Goal: Transaction & Acquisition: Purchase product/service

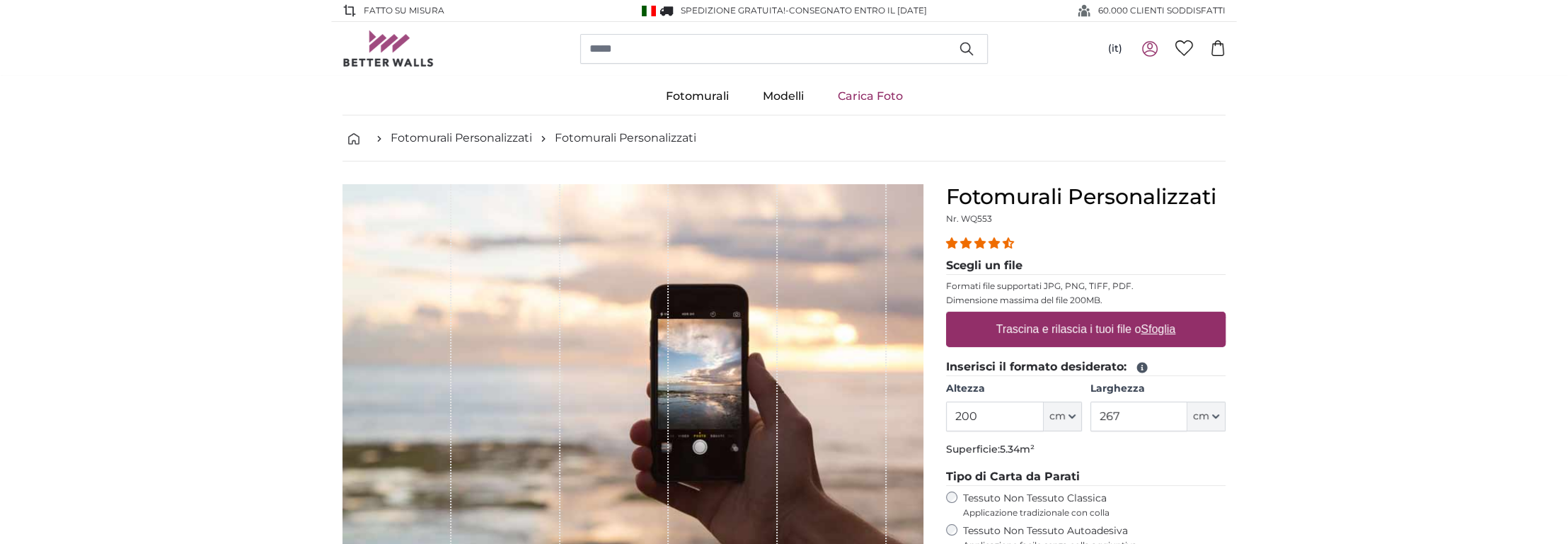
click at [1151, 333] on u "Sfoglia" at bounding box center [1158, 328] width 35 height 12
click at [1151, 316] on input "Trascina e rilascia i tuoi file o Sfoglia" at bounding box center [1086, 313] width 279 height 4
type input "**********"
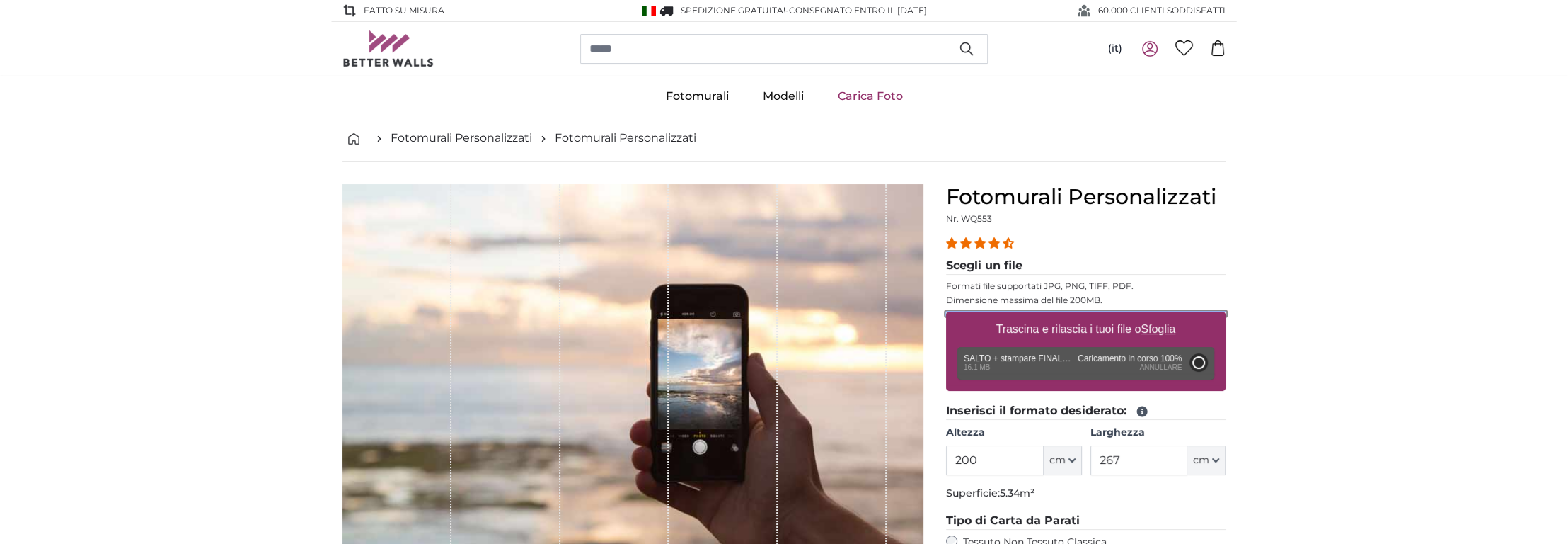
type input "244"
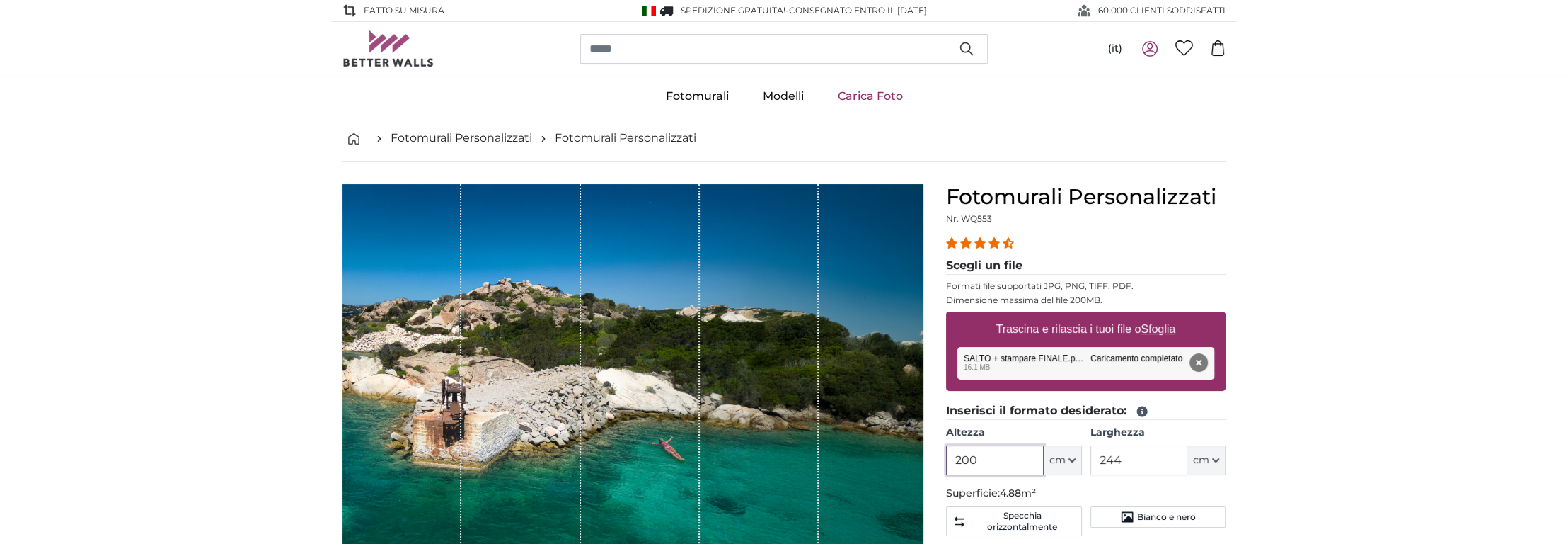
click at [1002, 460] on input "200" at bounding box center [994, 460] width 97 height 29
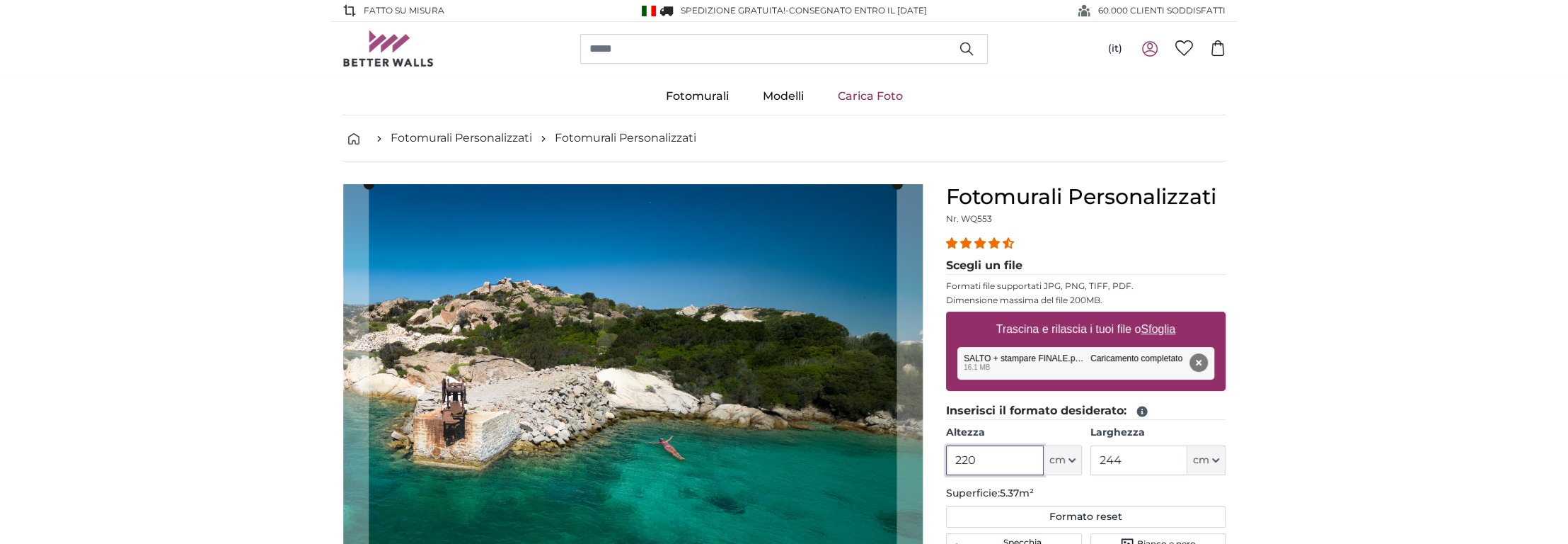
type input "220"
click at [1126, 456] on input "244" at bounding box center [1139, 460] width 97 height 29
type input "290"
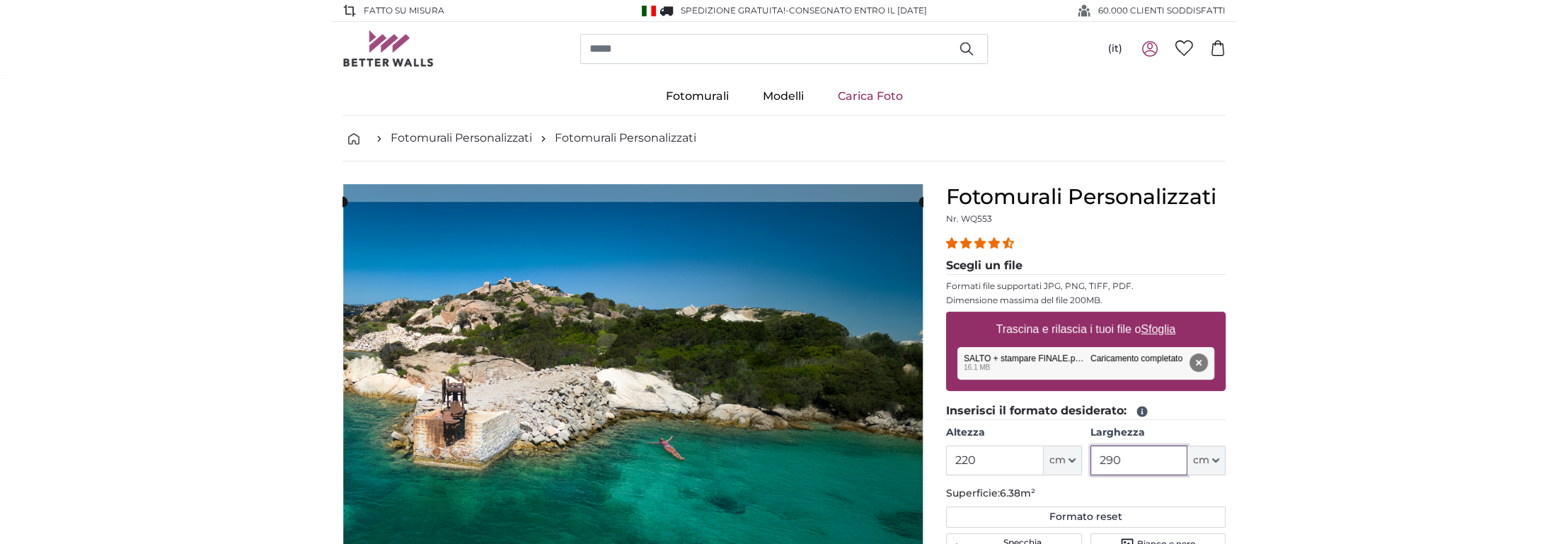
scroll to position [157, 0]
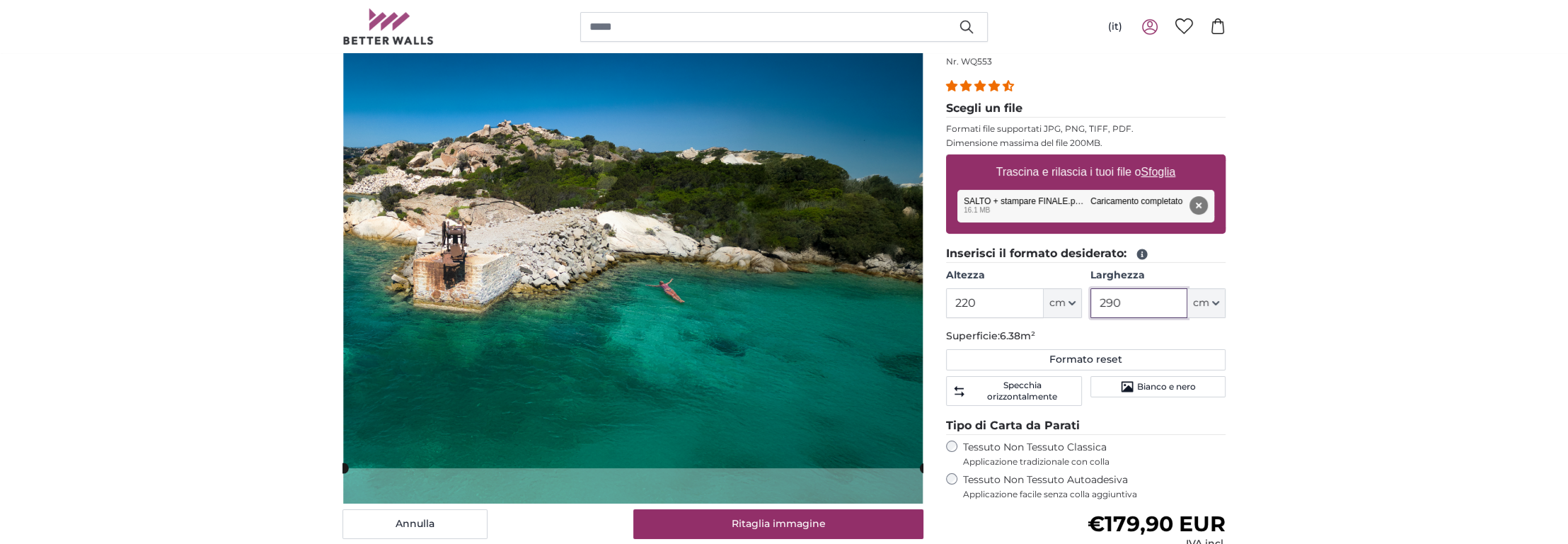
click at [736, 345] on cropper-handle at bounding box center [634, 248] width 581 height 441
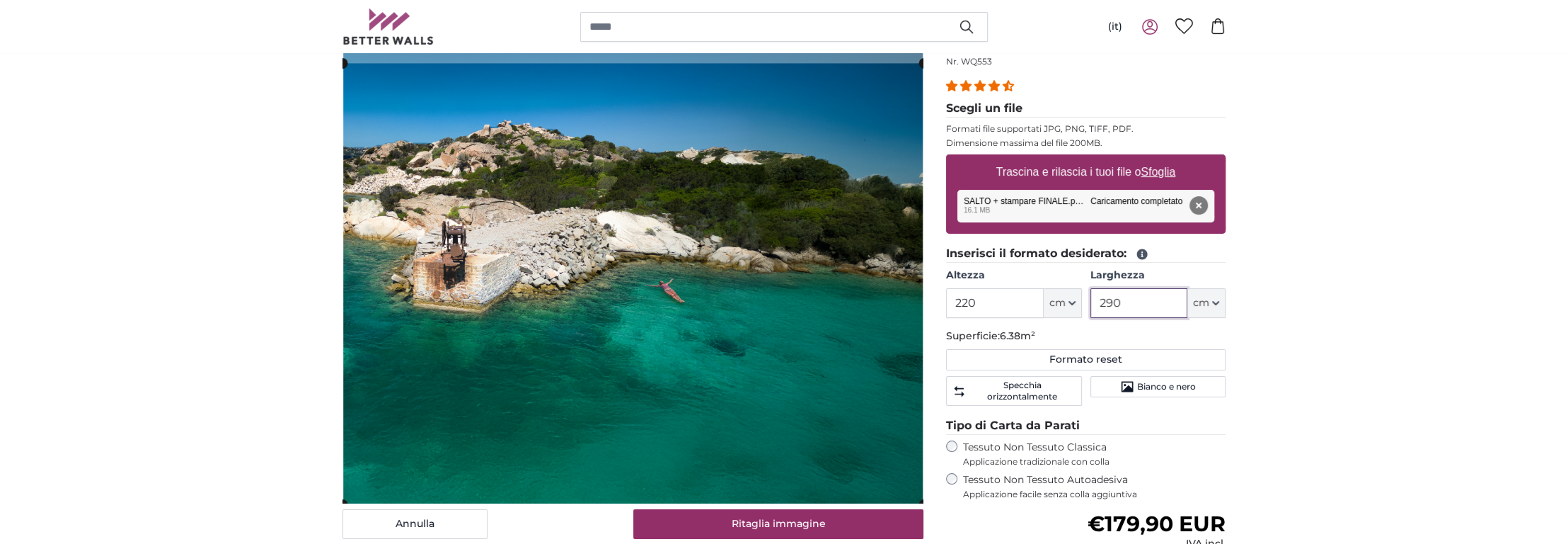
click at [838, 293] on cropper-handle at bounding box center [633, 284] width 581 height 441
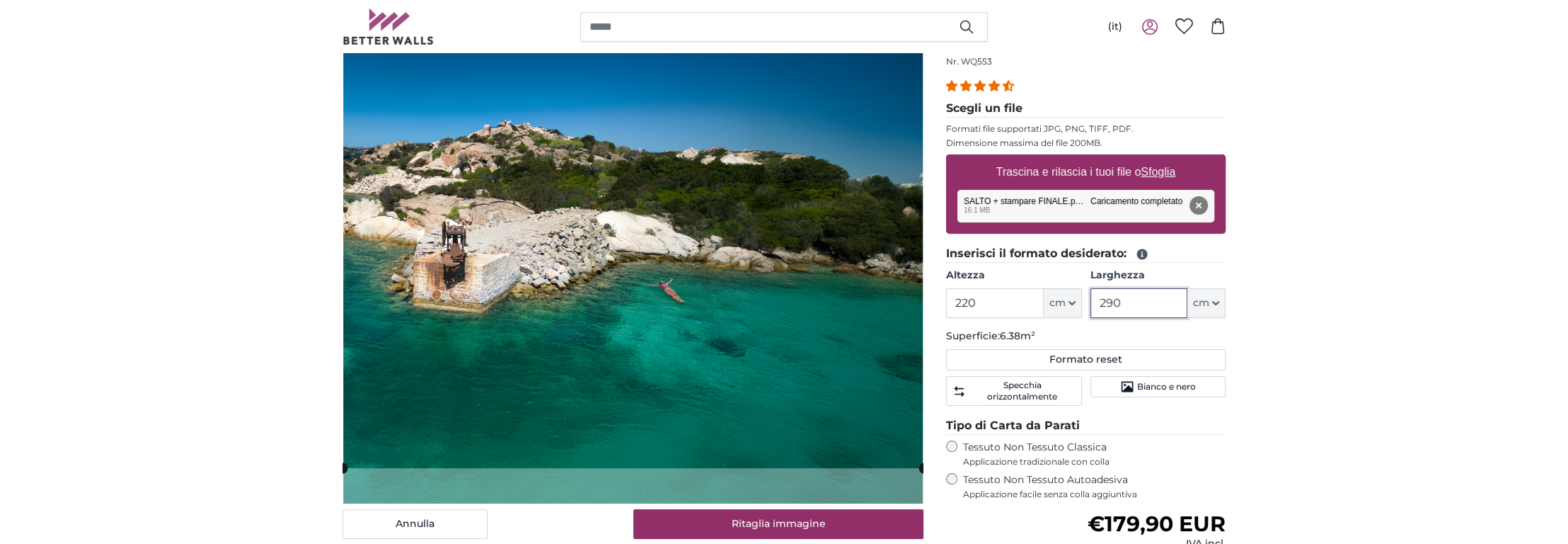
click at [531, 112] on cropper-handle at bounding box center [633, 248] width 581 height 441
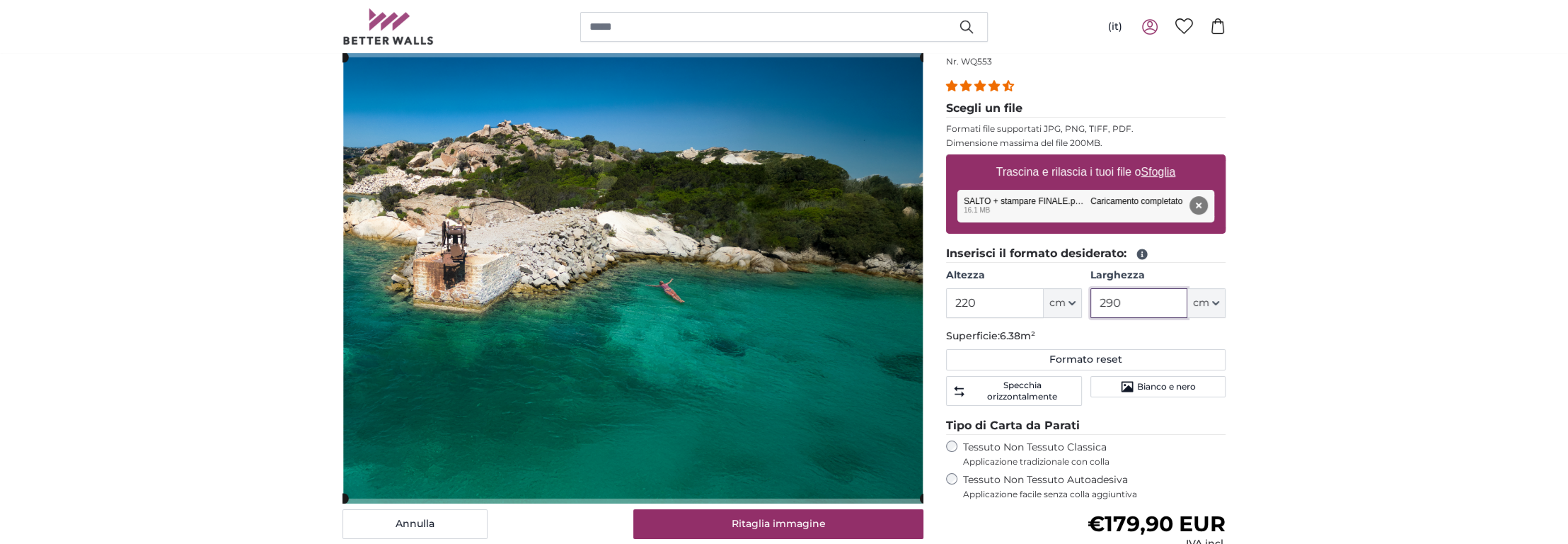
click at [631, 292] on cropper-handle at bounding box center [634, 278] width 581 height 441
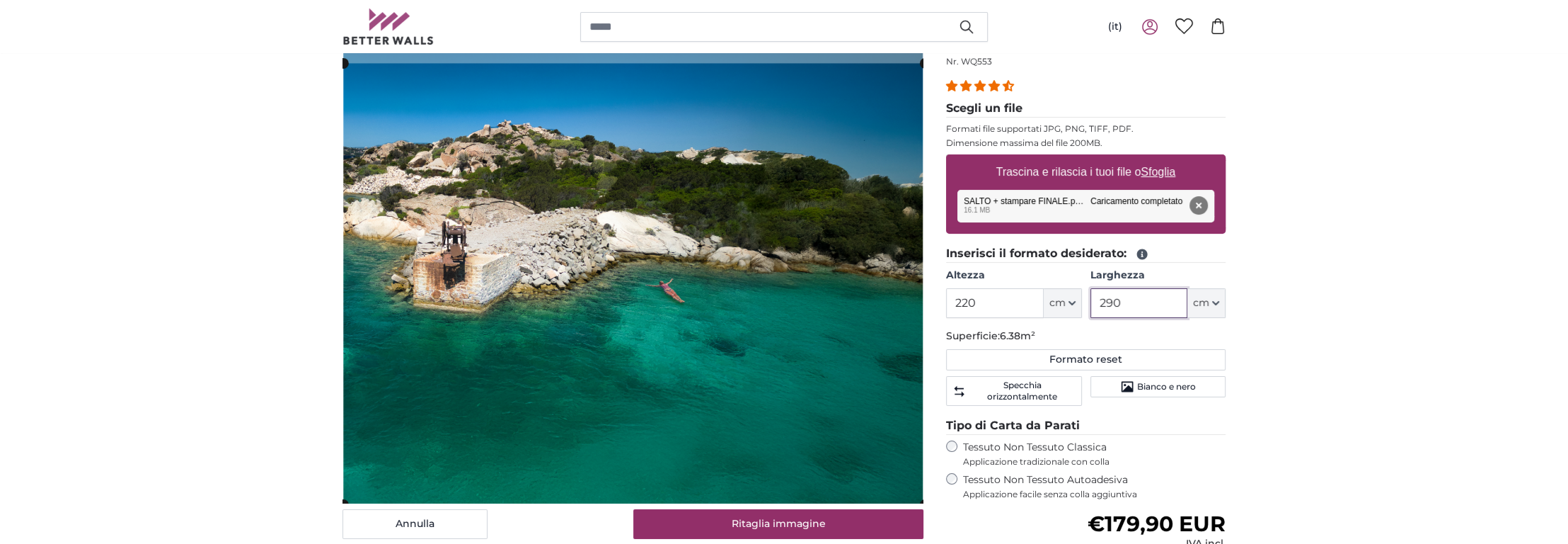
type input "290"
click at [780, 237] on cropper-handle at bounding box center [634, 284] width 581 height 441
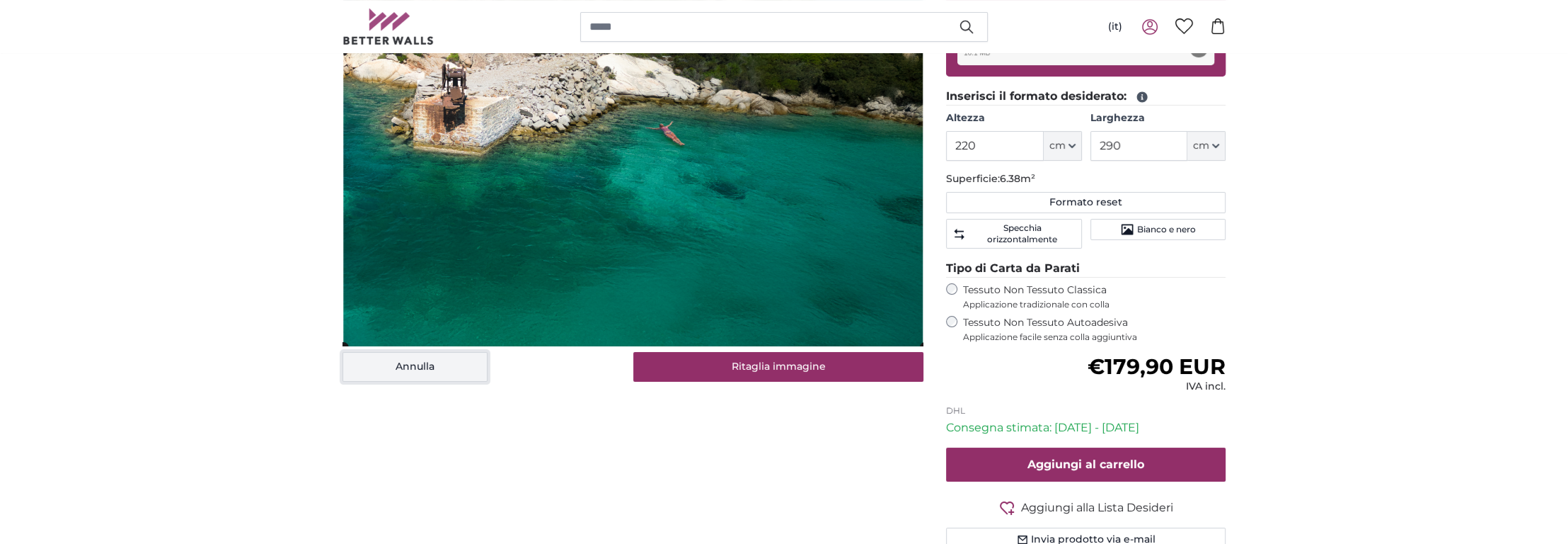
click at [421, 368] on button "Annulla" at bounding box center [415, 366] width 145 height 29
type input "200"
type input "244"
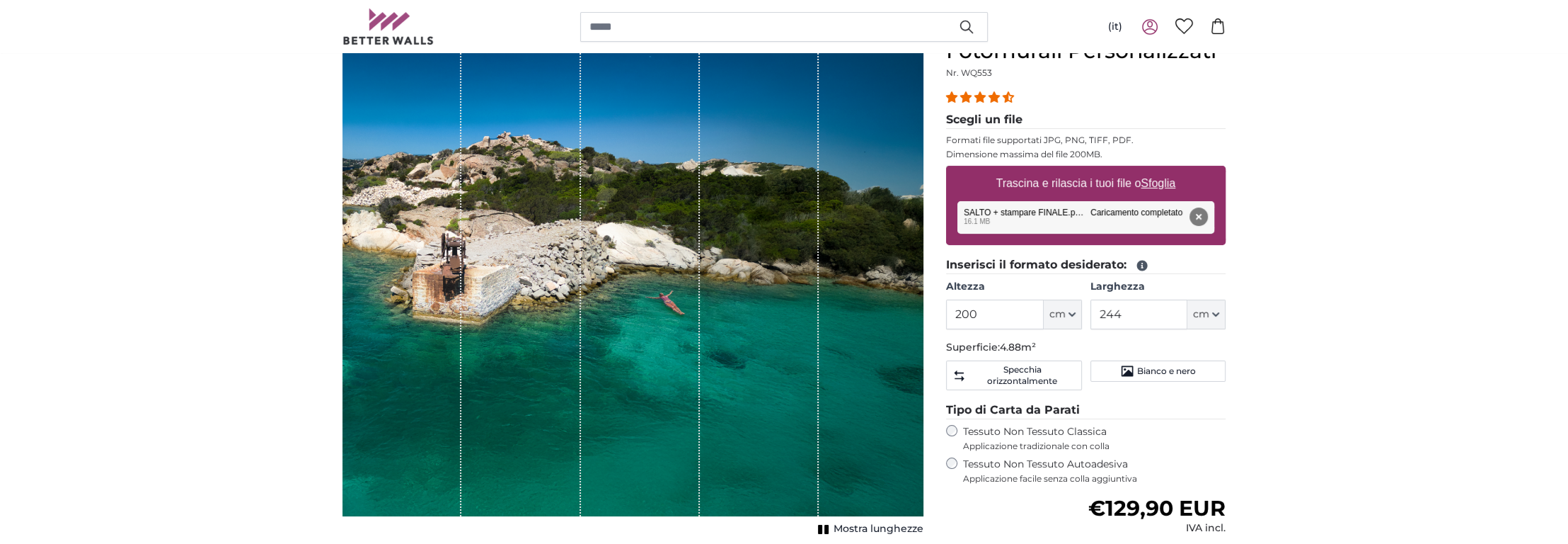
scroll to position [77, 0]
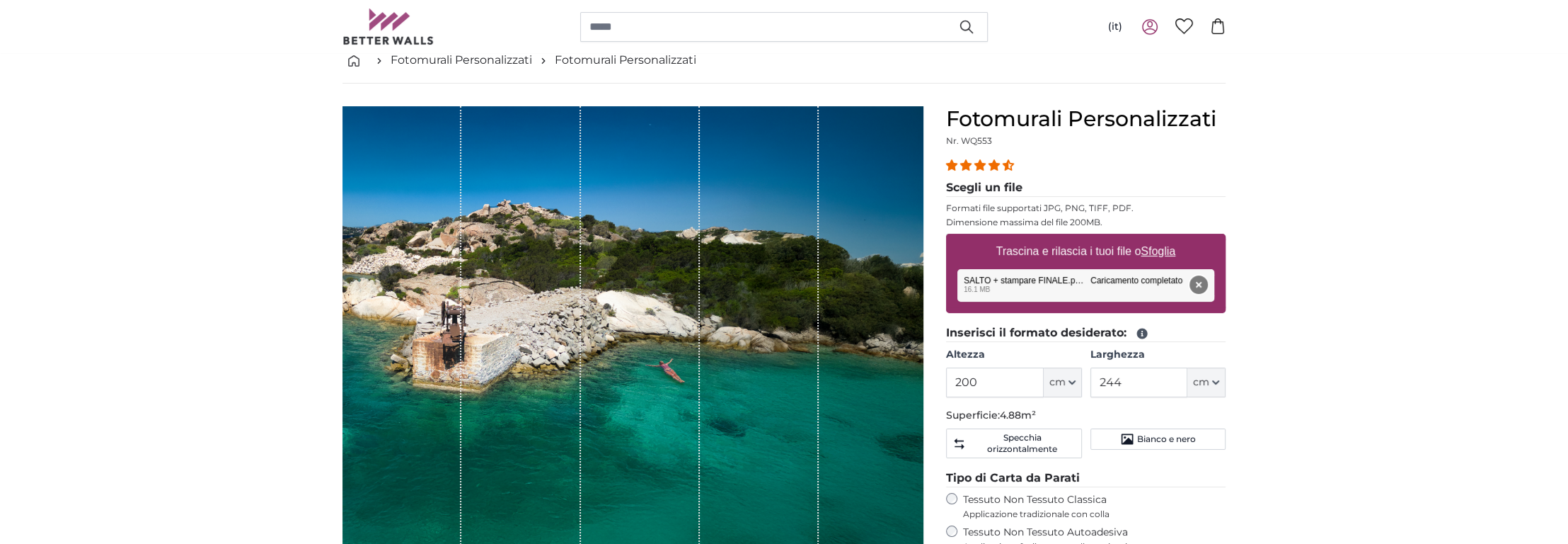
click at [1198, 282] on button "Rimuovi" at bounding box center [1199, 285] width 19 height 19
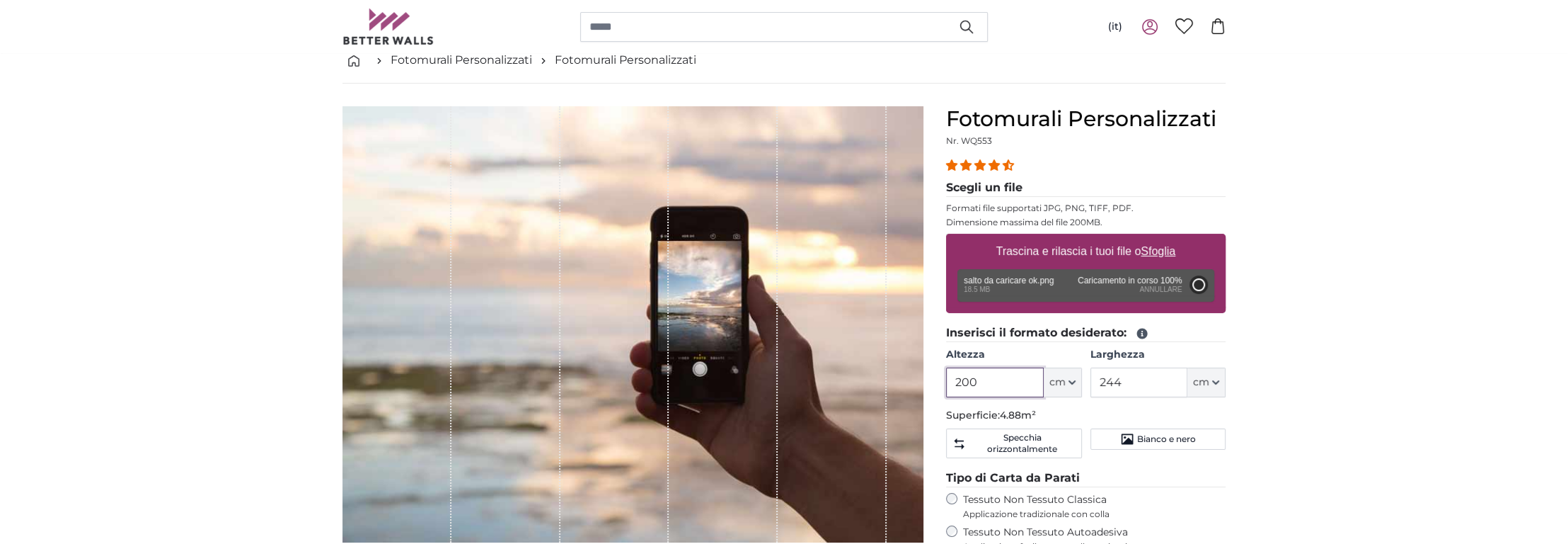
click at [1022, 383] on input "200" at bounding box center [994, 381] width 97 height 29
type input "200"
type input "222"
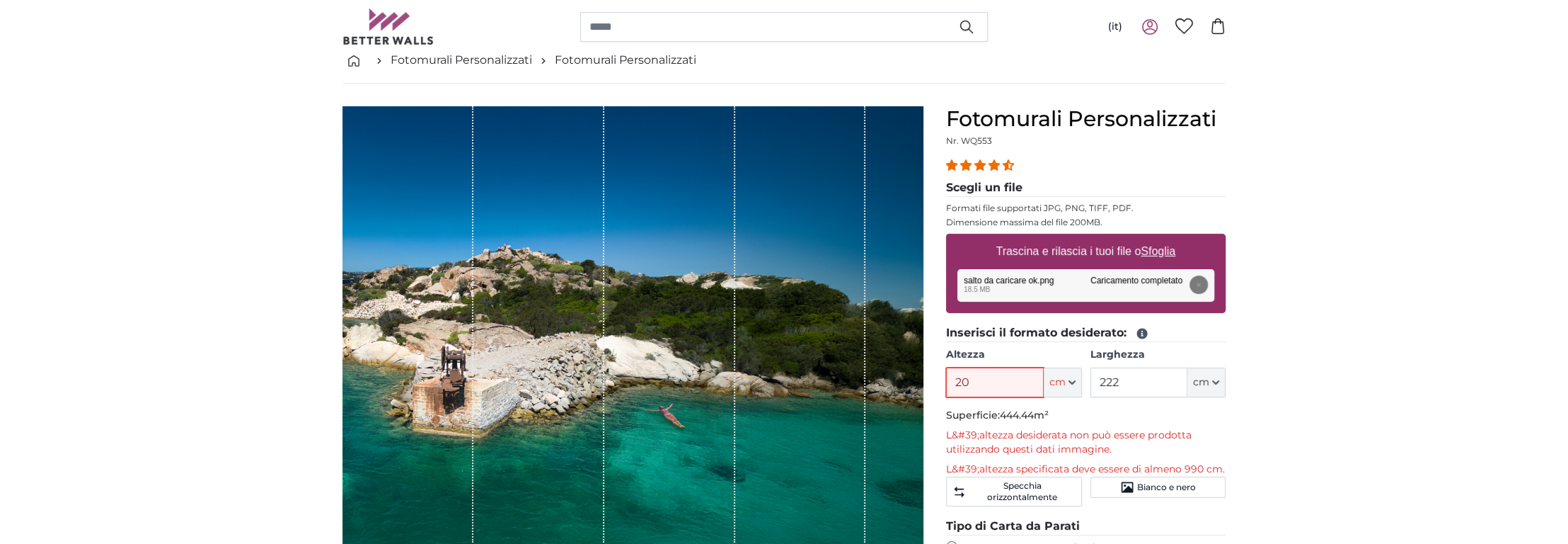
type input "2"
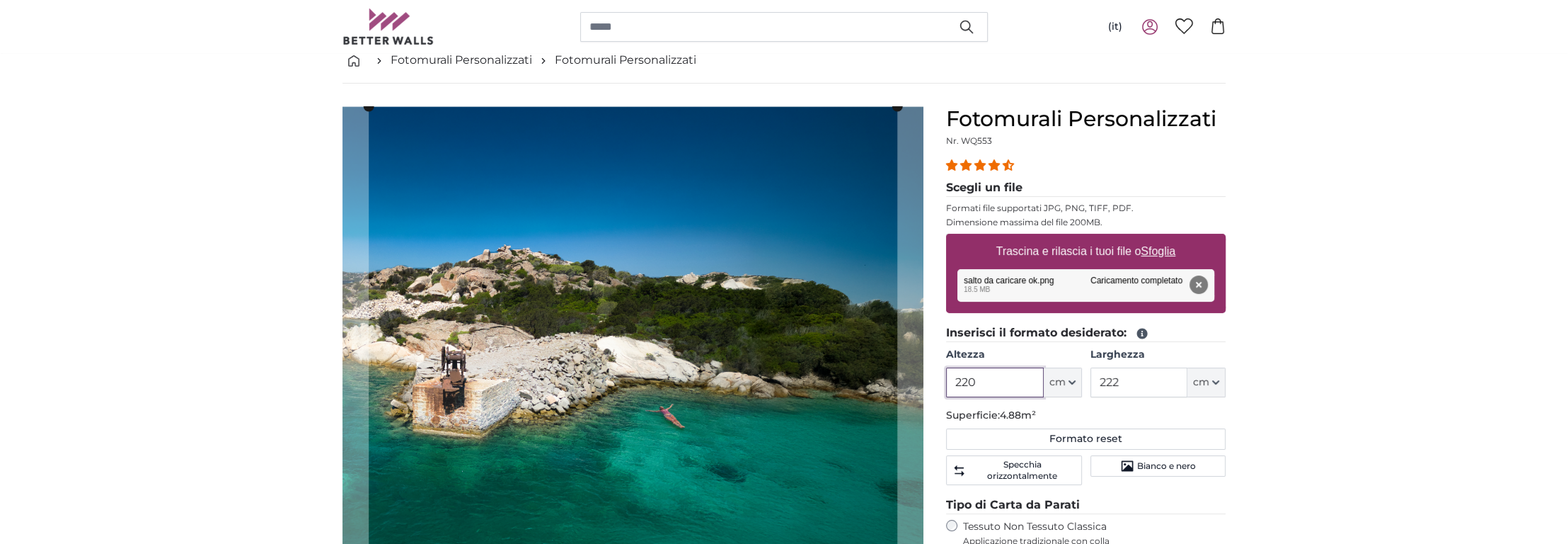
type input "220"
drag, startPoint x: 1142, startPoint y: 379, endPoint x: 1065, endPoint y: 387, distance: 77.4
click at [1065, 387] on div "Altezza 220 ft cm Centimeter (cm) Inches (inch) Feet (ft. in.) [GEOGRAPHIC_DATA…" at bounding box center [1086, 372] width 279 height 50
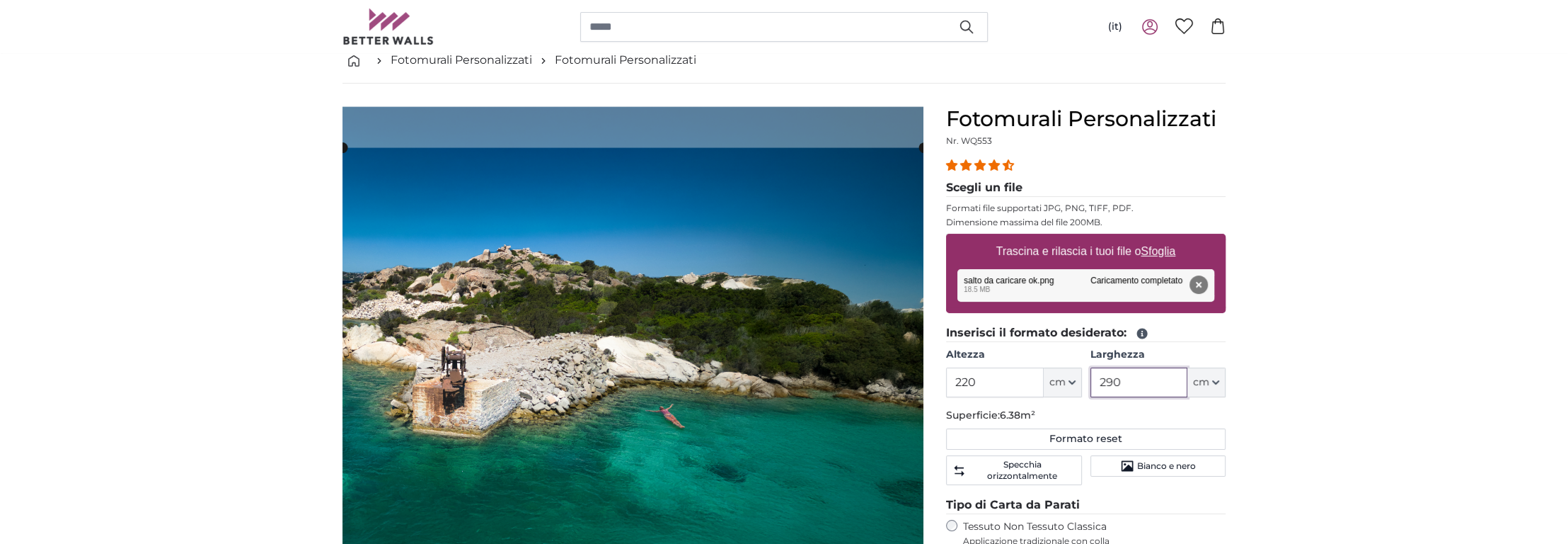
type input "290"
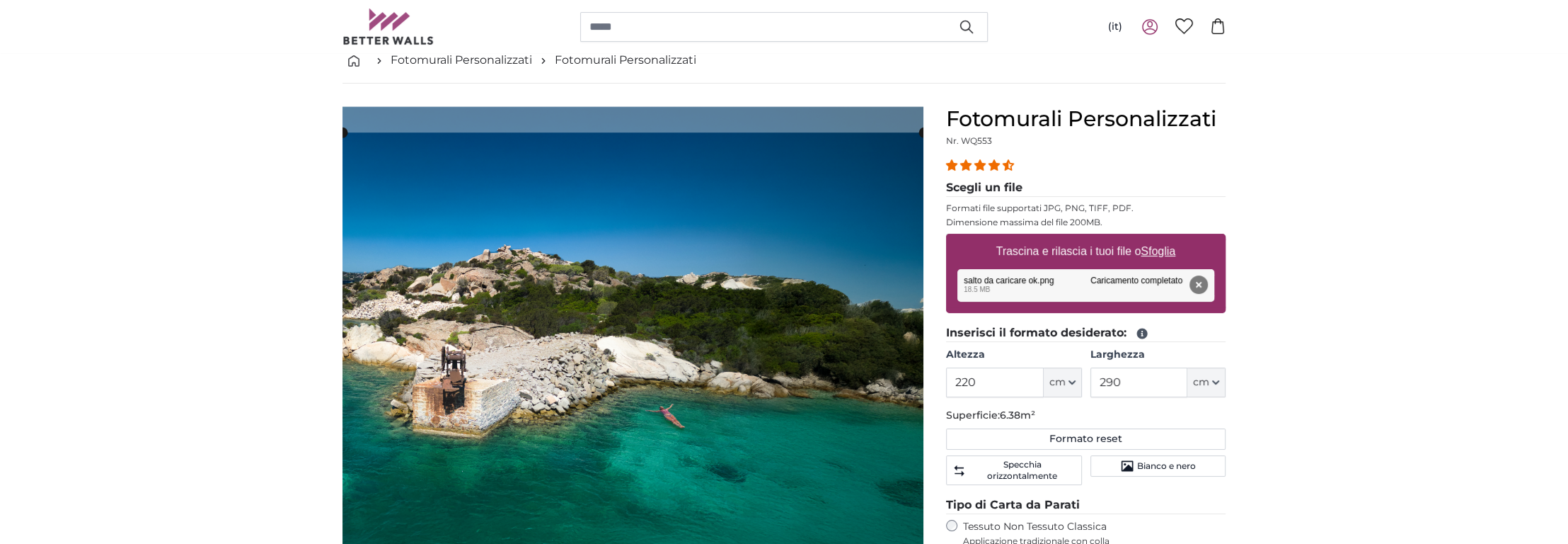
click at [619, 356] on cropper-handle at bounding box center [633, 353] width 581 height 441
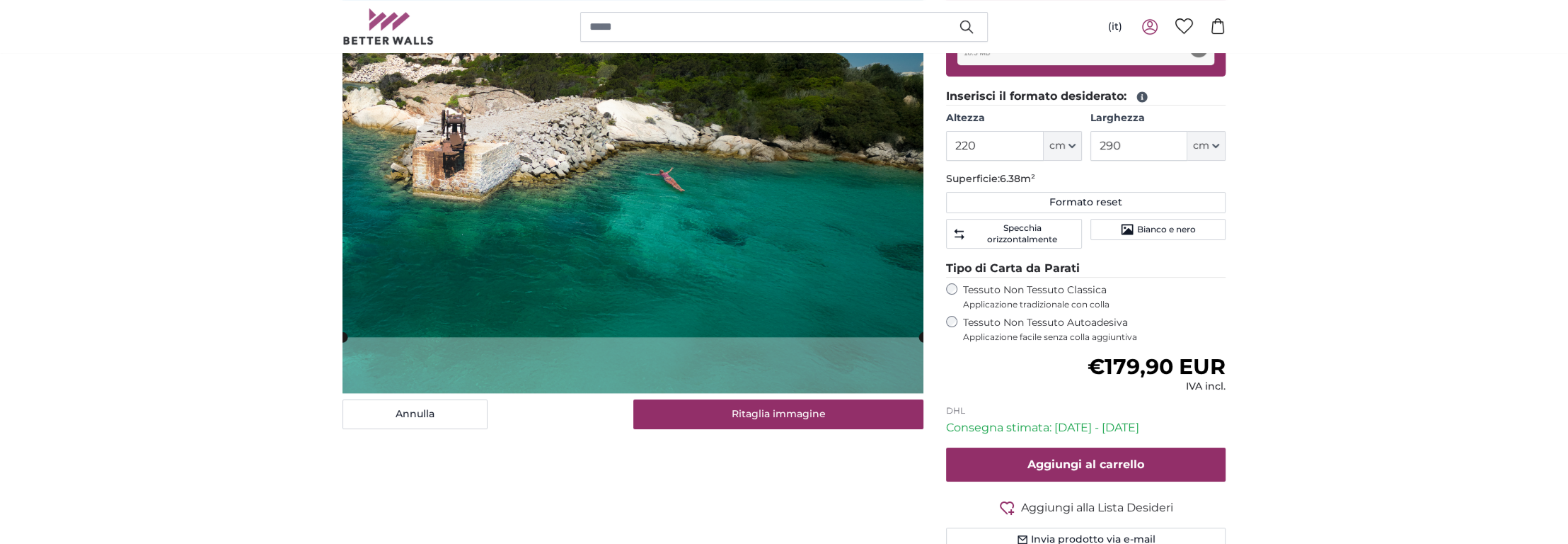
scroll to position [157, 0]
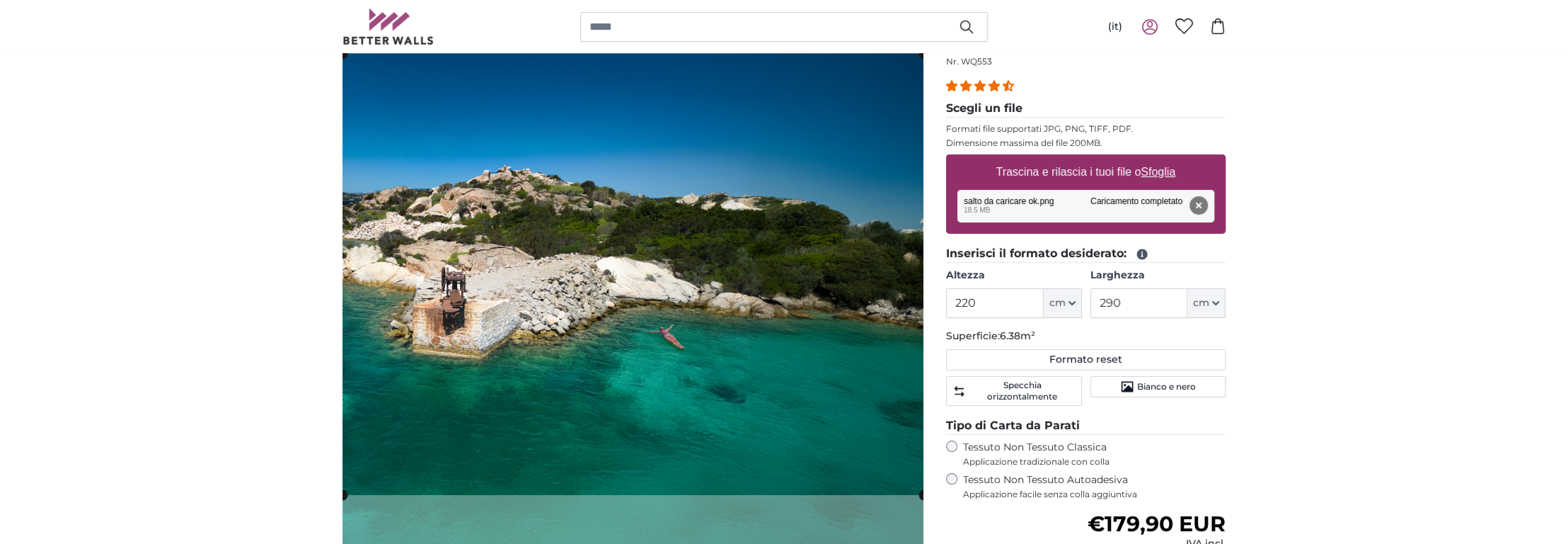
click at [629, 257] on cropper-handle at bounding box center [633, 275] width 581 height 441
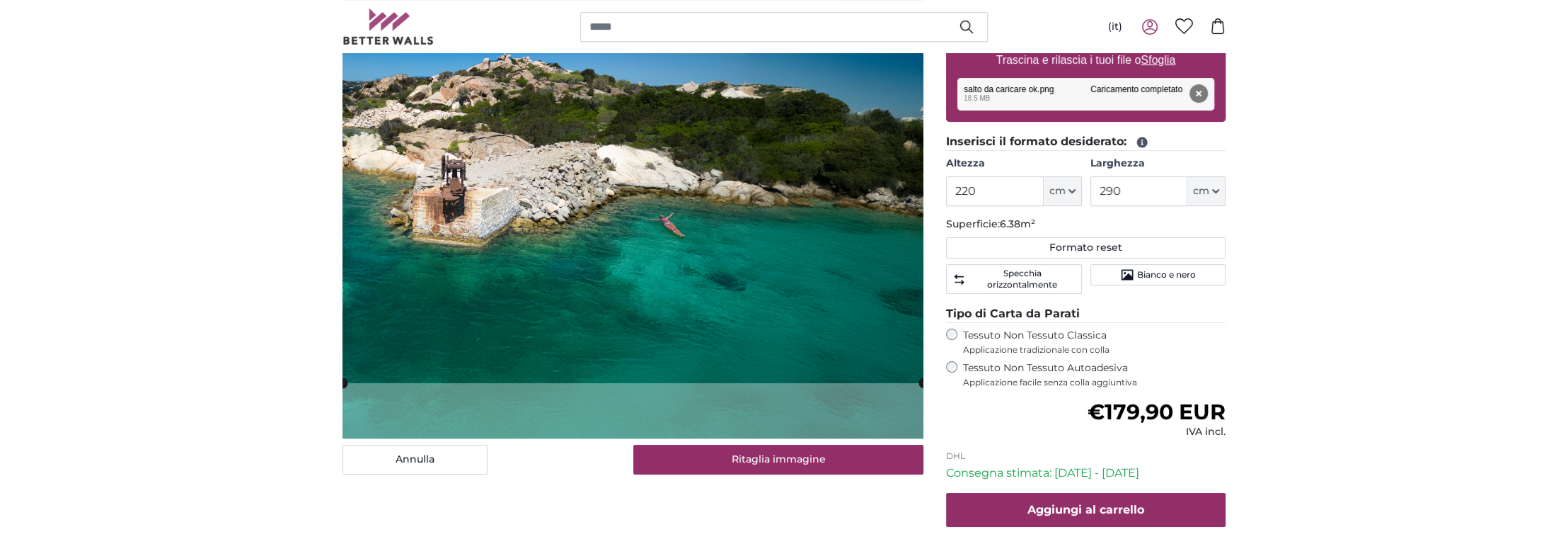
scroll to position [314, 0]
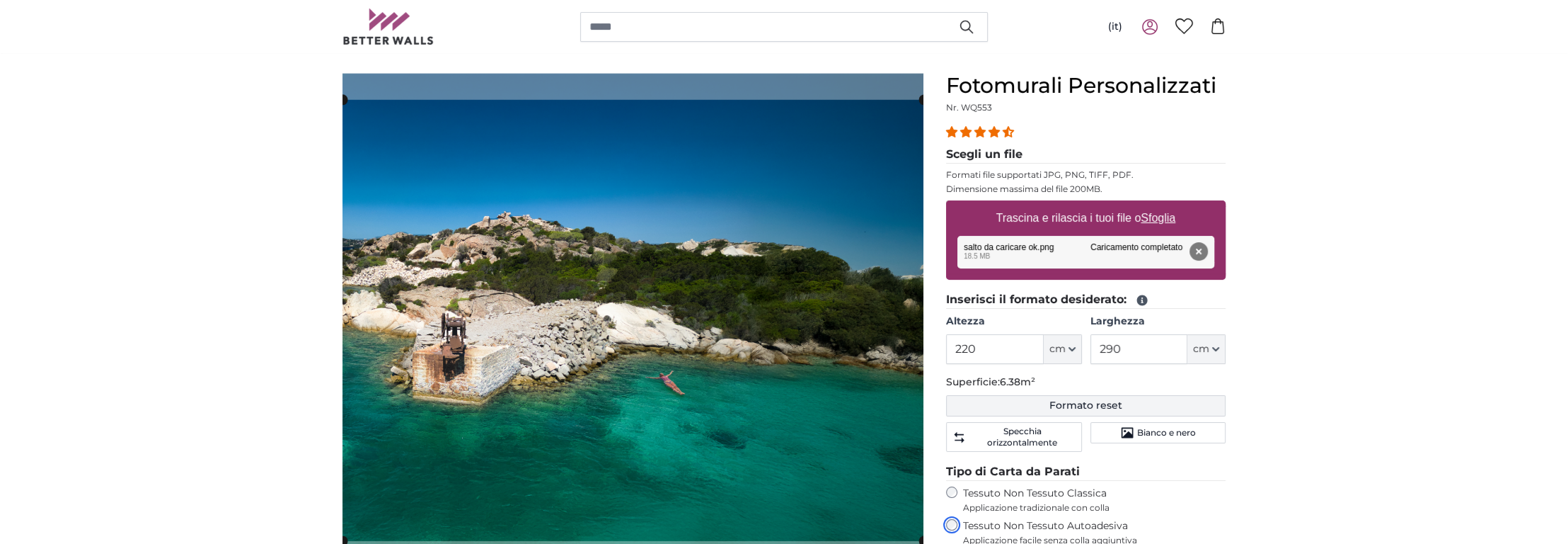
scroll to position [157, 0]
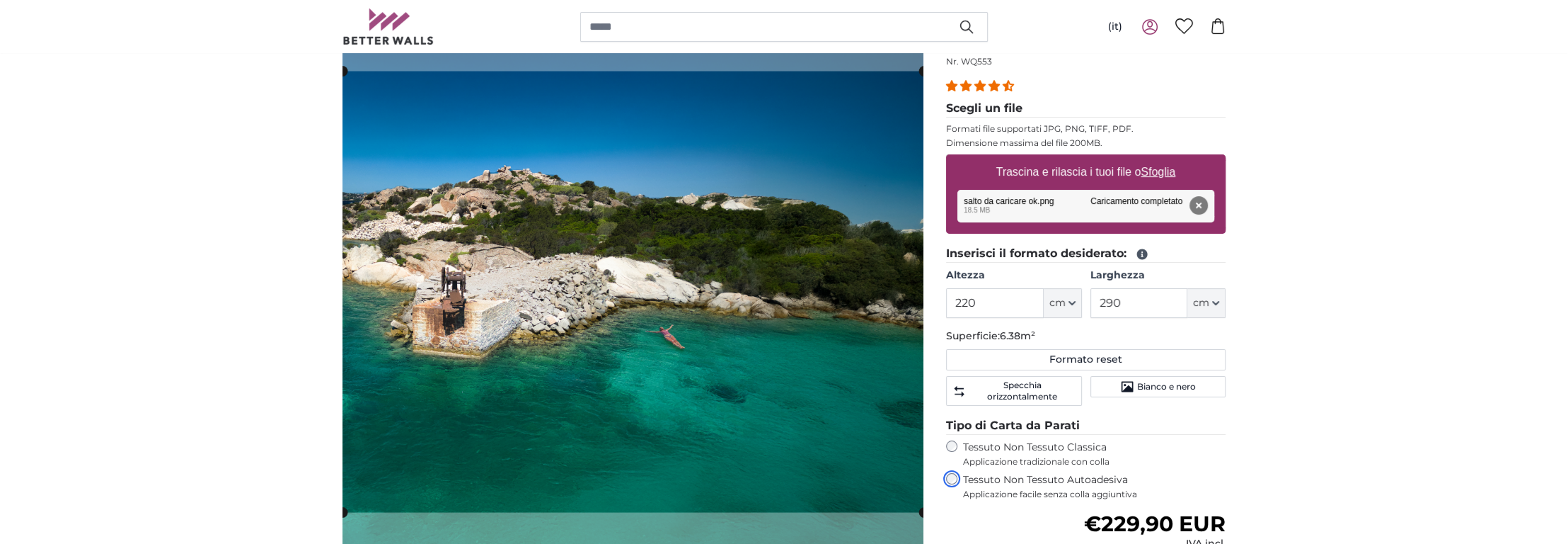
click at [676, 310] on cropper-handle at bounding box center [633, 291] width 581 height 441
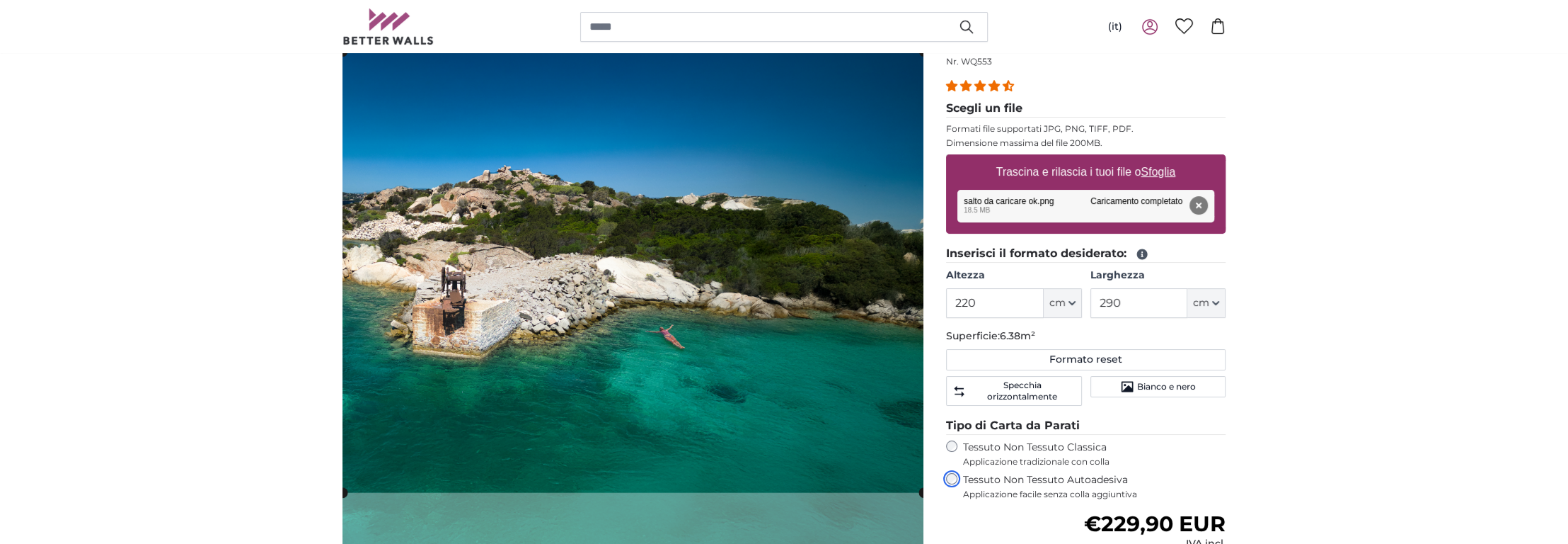
click at [859, 173] on cropper-handle at bounding box center [633, 272] width 581 height 441
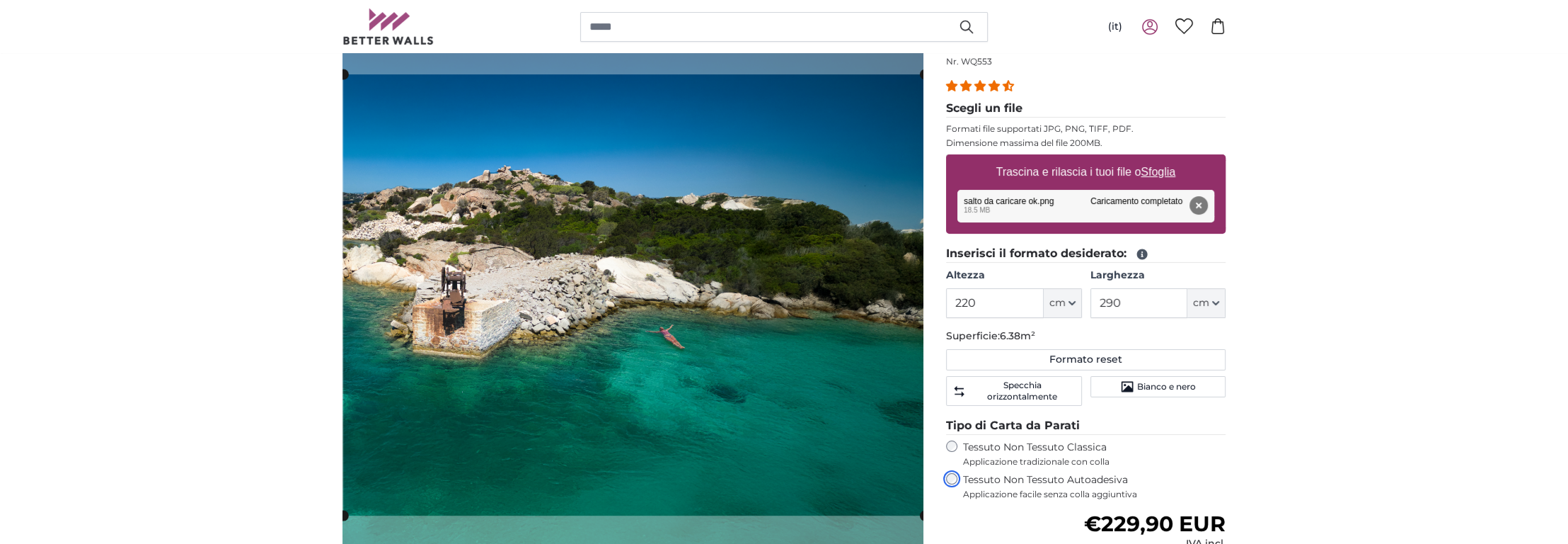
click at [855, 226] on cropper-handle at bounding box center [634, 295] width 581 height 441
drag, startPoint x: 980, startPoint y: 305, endPoint x: 913, endPoint y: 301, distance: 67.1
click at [913, 301] on product-detail "[PERSON_NAME] immagine Mostra lunghezze Fotomurali Personalizzati Nr. WQ553 31 …" at bounding box center [784, 373] width 906 height 739
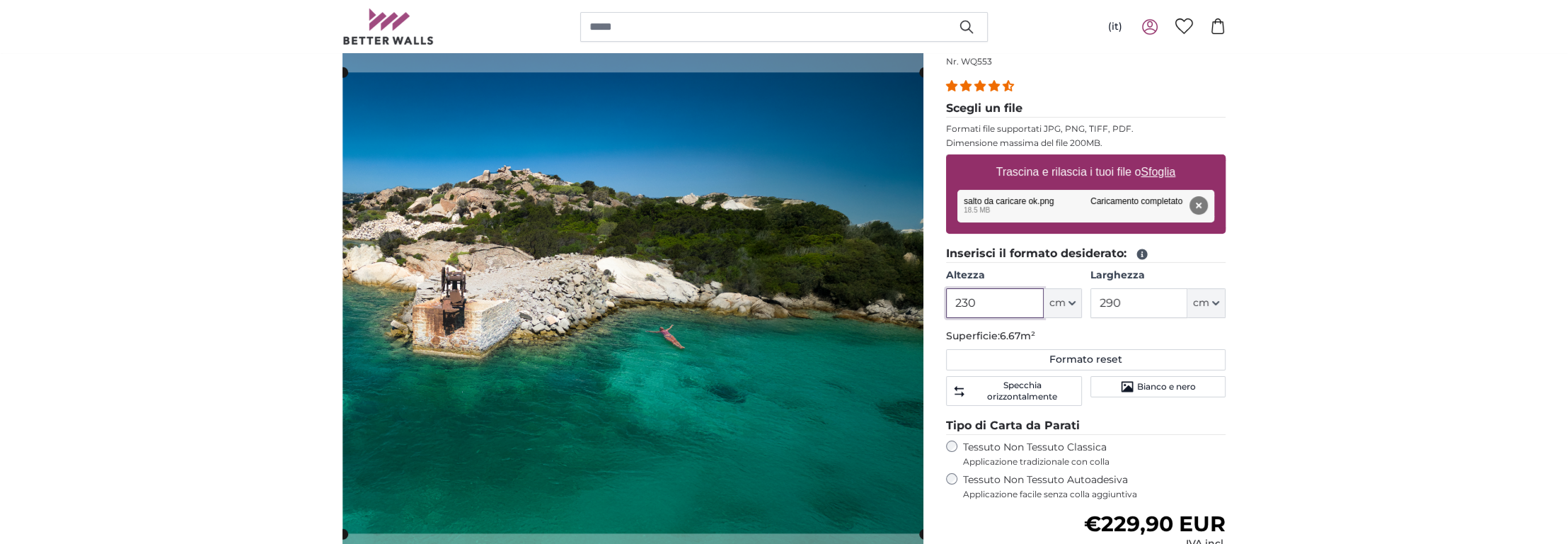
click at [736, 318] on cropper-handle at bounding box center [634, 302] width 581 height 461
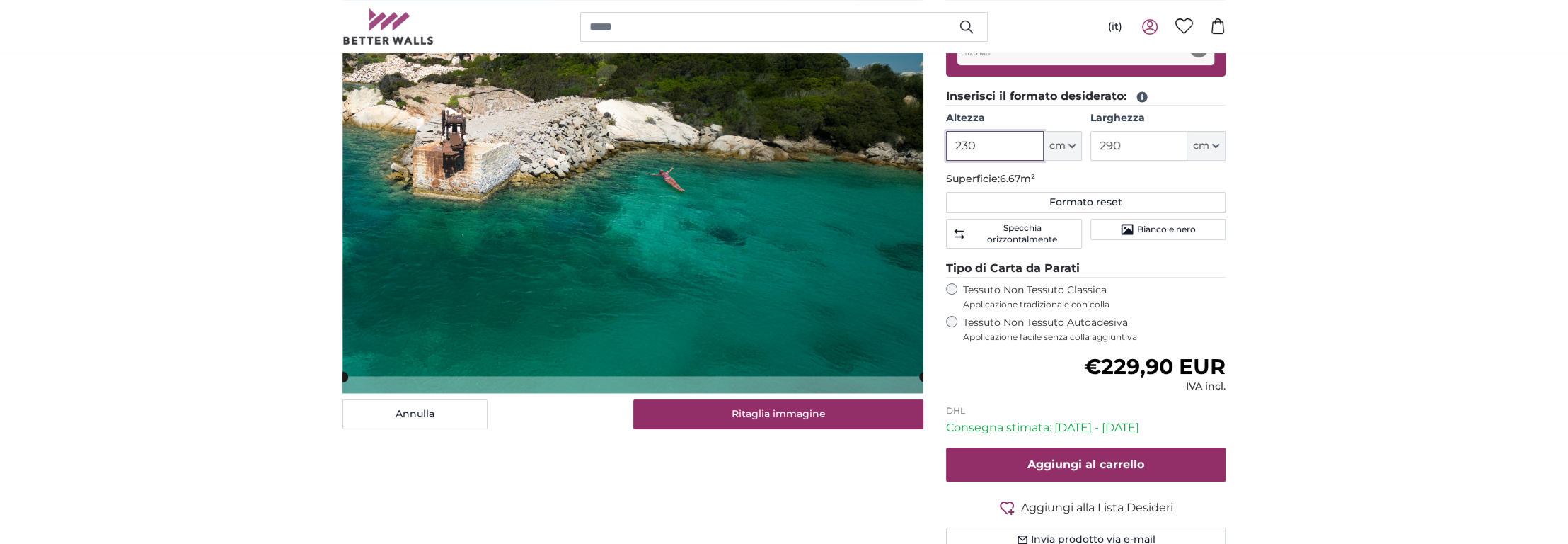
scroll to position [236, 0]
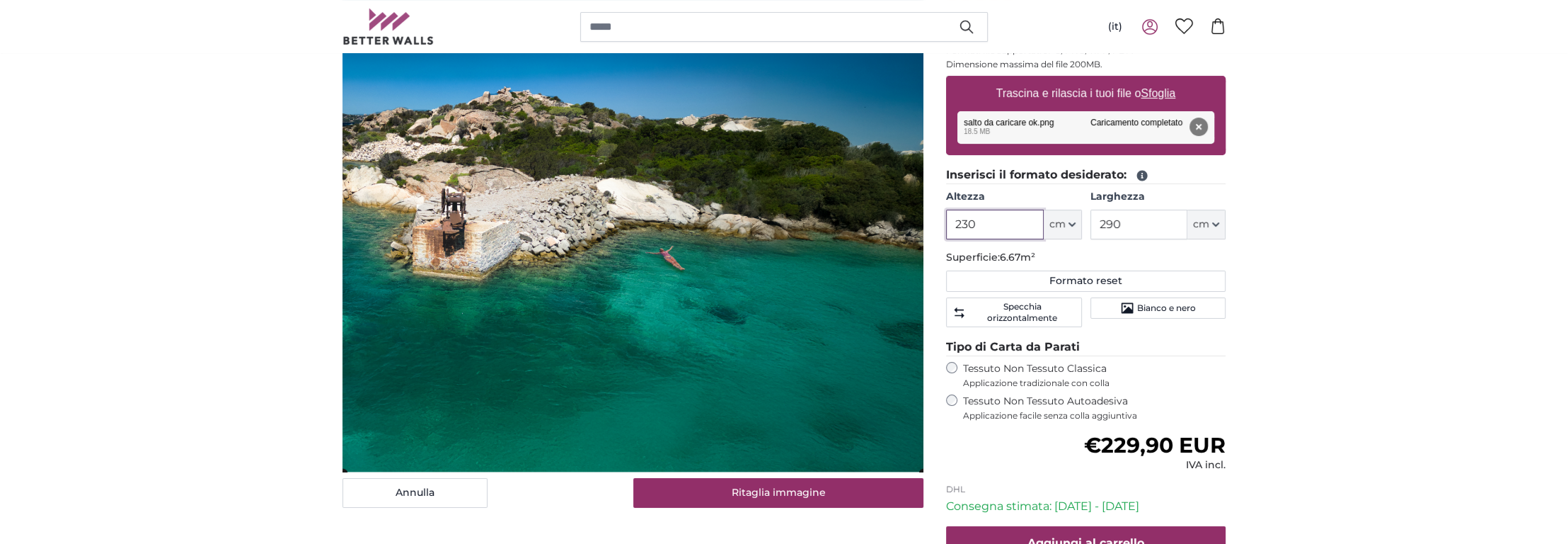
click at [608, 394] on cropper-handle at bounding box center [633, 242] width 581 height 461
click at [674, 251] on cropper-handle at bounding box center [634, 232] width 581 height 461
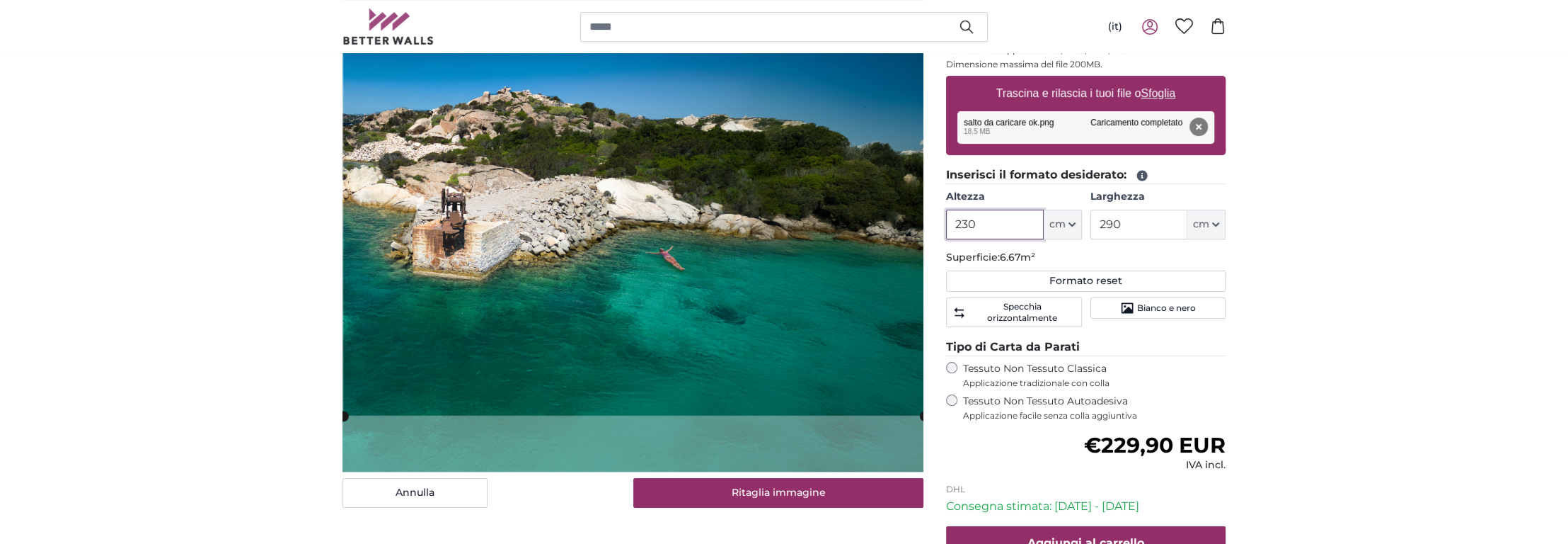
drag, startPoint x: 994, startPoint y: 225, endPoint x: 901, endPoint y: 223, distance: 93.0
click at [901, 223] on product-detail "[PERSON_NAME] immagine Mostra lunghezze Fotomurali Personalizzati Nr. WQ553 31 …" at bounding box center [784, 295] width 906 height 739
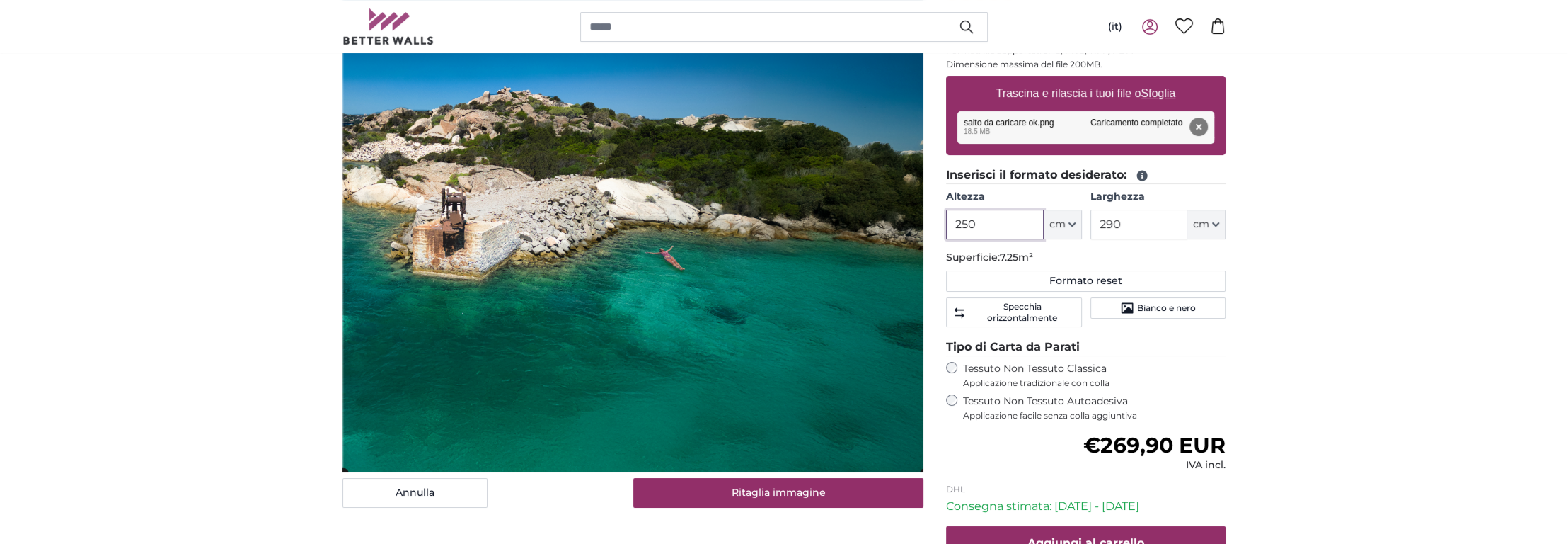
click at [709, 331] on cropper-handle at bounding box center [634, 221] width 581 height 501
drag, startPoint x: 989, startPoint y: 223, endPoint x: 905, endPoint y: 225, distance: 84.0
click at [905, 225] on product-detail "[PERSON_NAME] immagine Mostra lunghezze Fotomurali Personalizzati Nr. WQ553 31 …" at bounding box center [784, 295] width 906 height 739
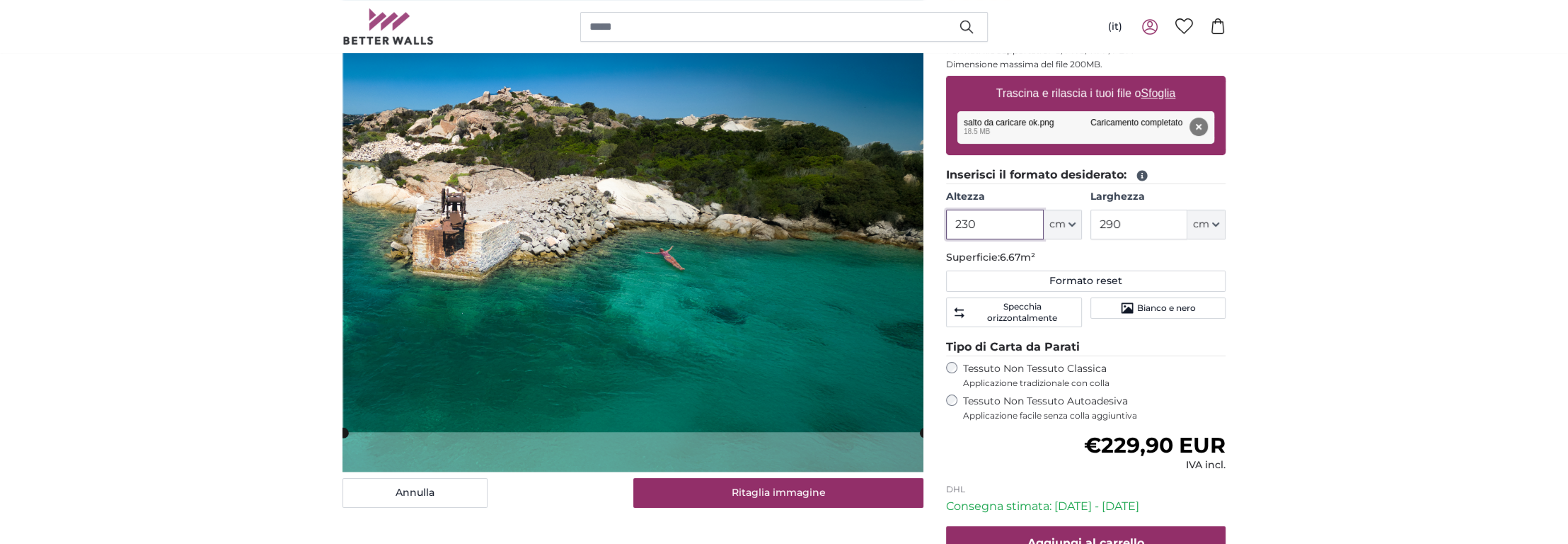
click at [533, 118] on cropper-handle at bounding box center [634, 201] width 581 height 461
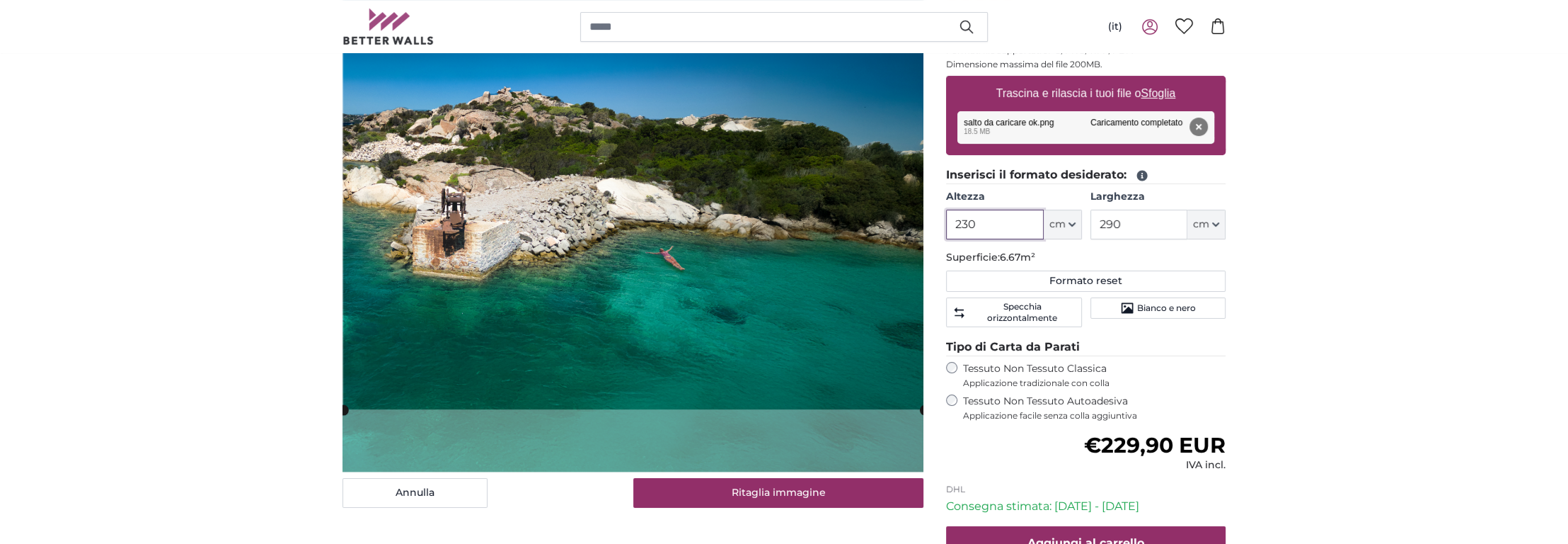
click at [497, 216] on cropper-handle at bounding box center [634, 179] width 581 height 461
click at [426, 260] on cropper-handle at bounding box center [634, 179] width 581 height 461
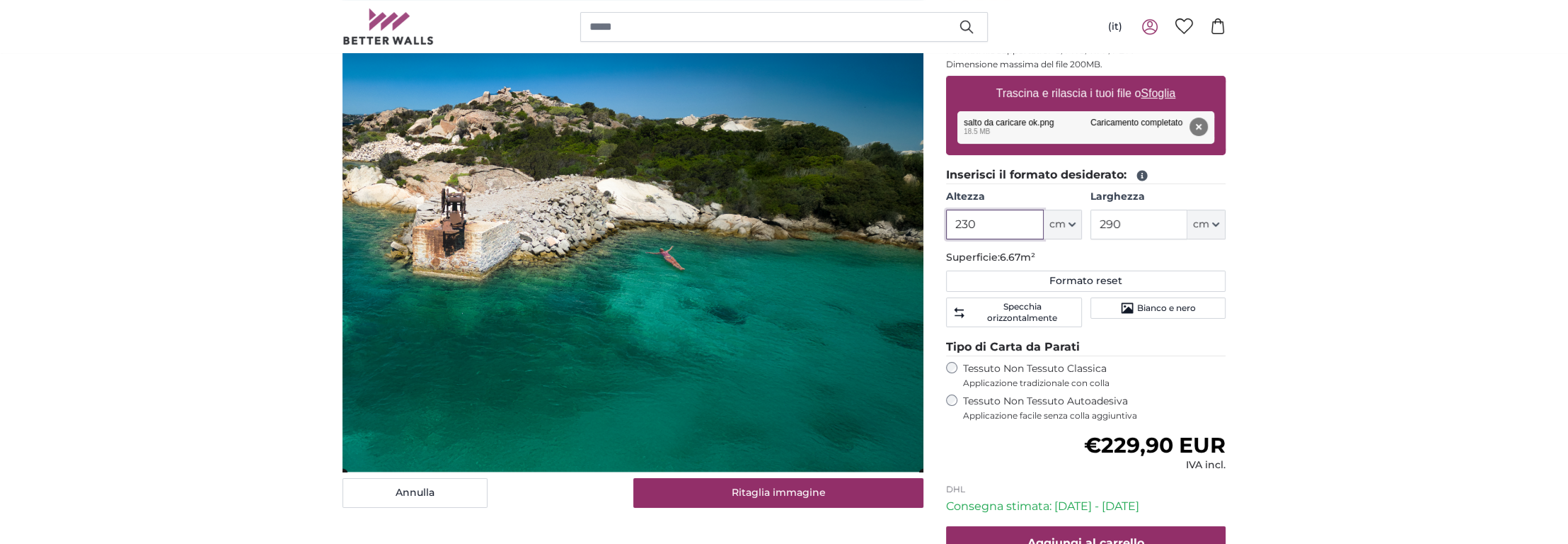
click at [465, 368] on cropper-handle at bounding box center [633, 242] width 581 height 461
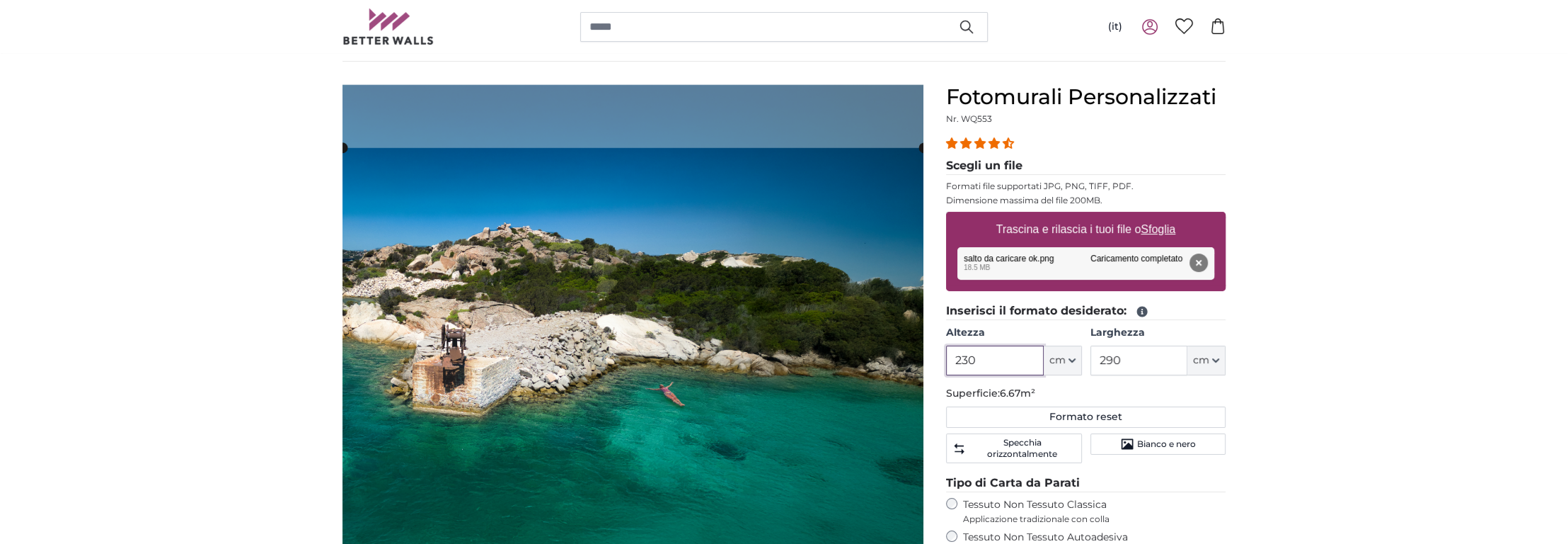
scroll to position [77, 0]
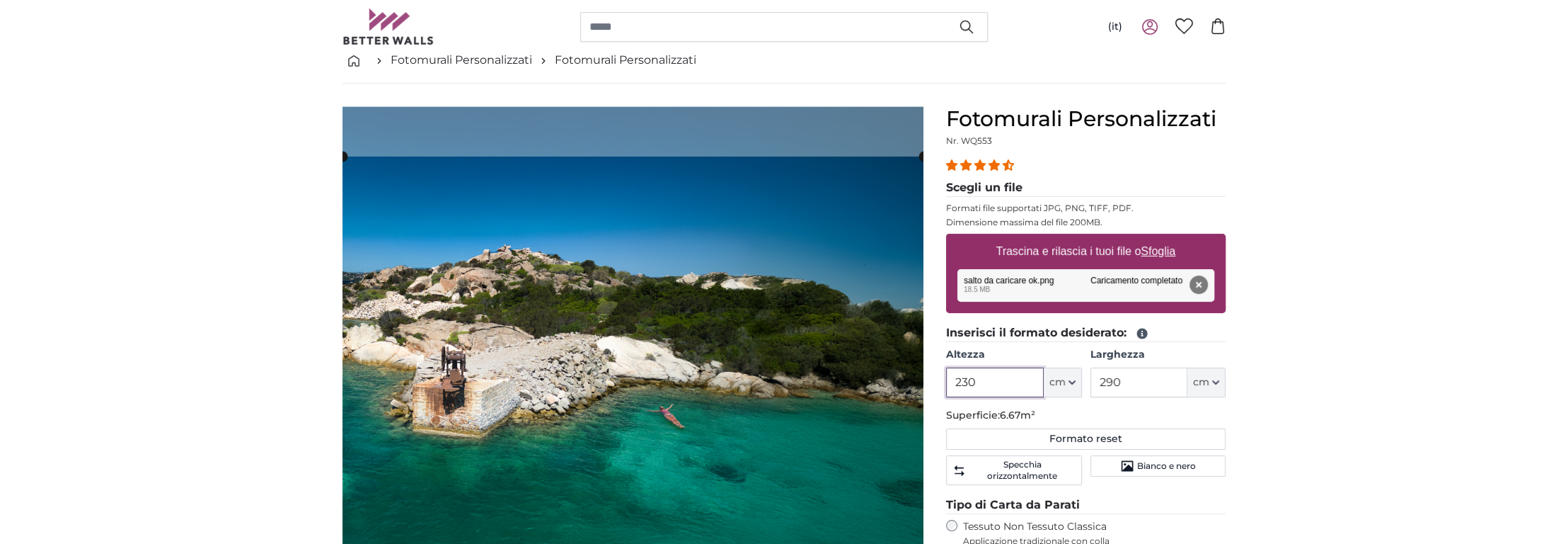
click at [542, 348] on cropper-handle at bounding box center [633, 387] width 581 height 461
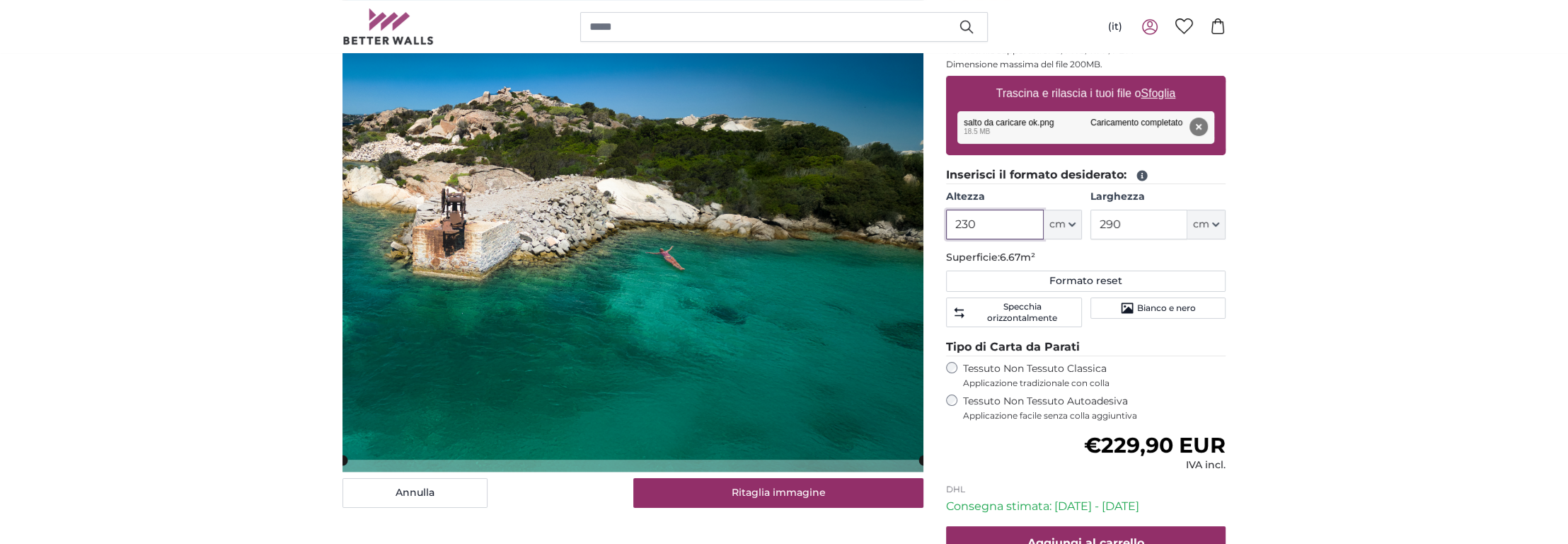
scroll to position [157, 0]
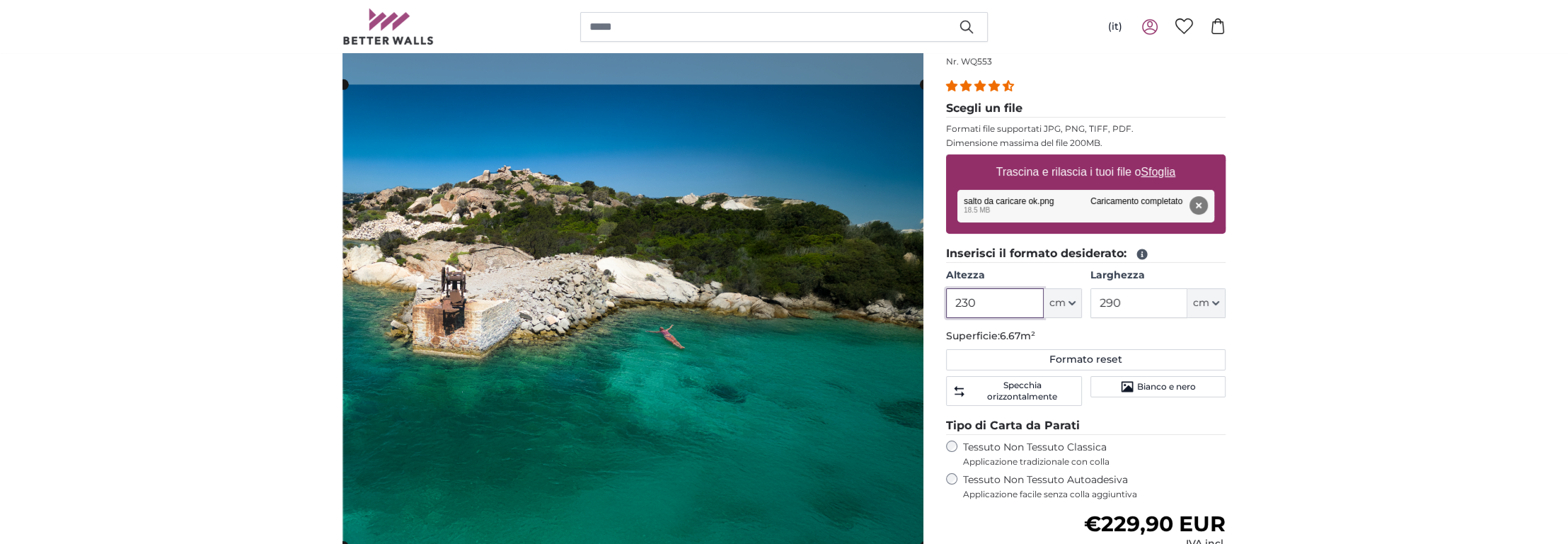
click at [439, 317] on cropper-handle at bounding box center [634, 314] width 581 height 461
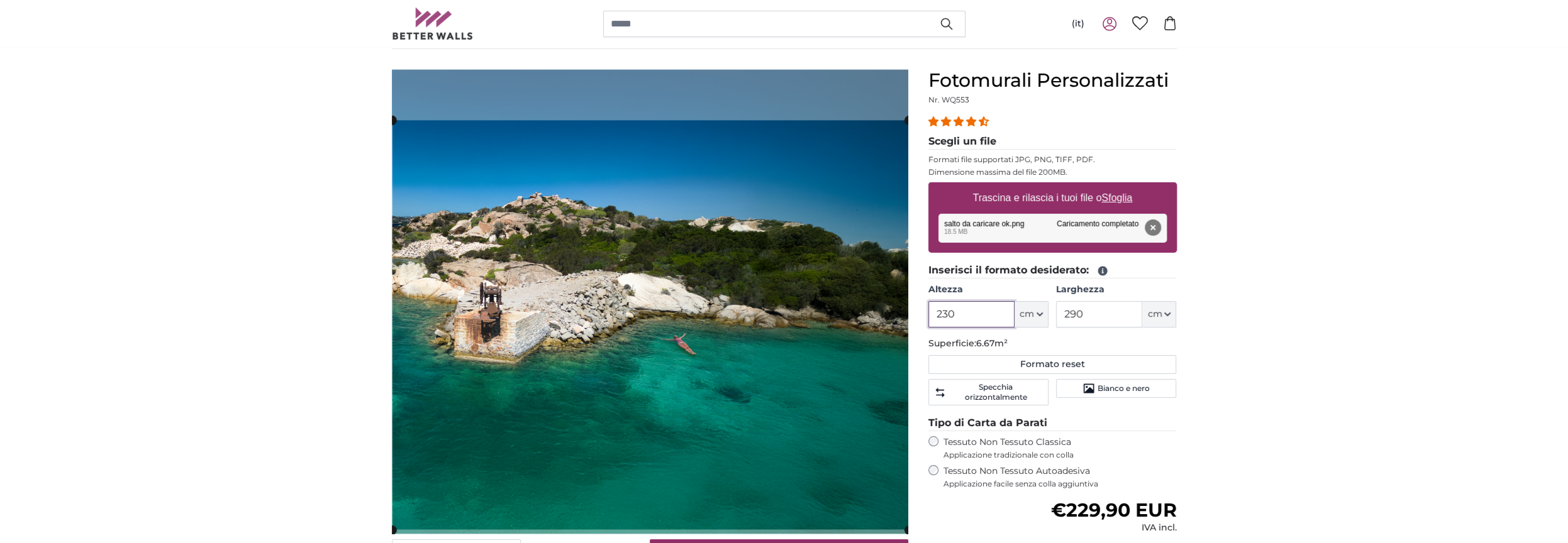
scroll to position [107, 0]
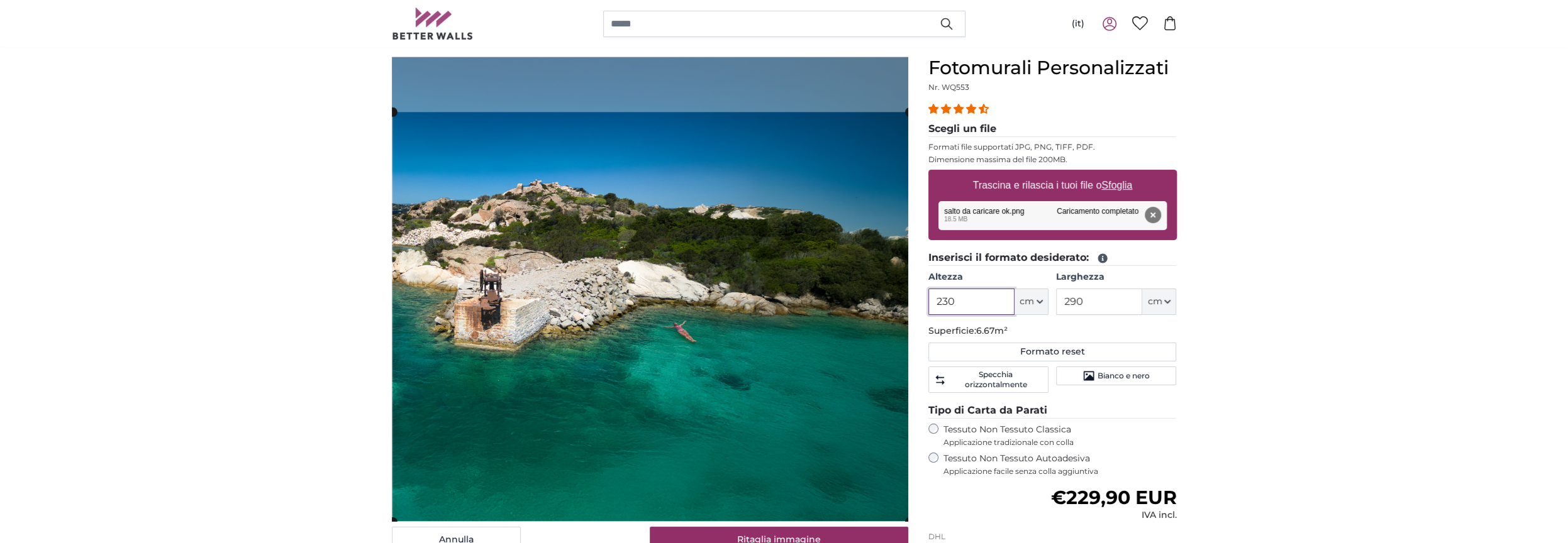
click at [609, 278] on cropper-handle at bounding box center [651, 316] width 516 height 409
click at [974, 378] on span "Specchia orizzontalmente" at bounding box center [996, 379] width 94 height 20
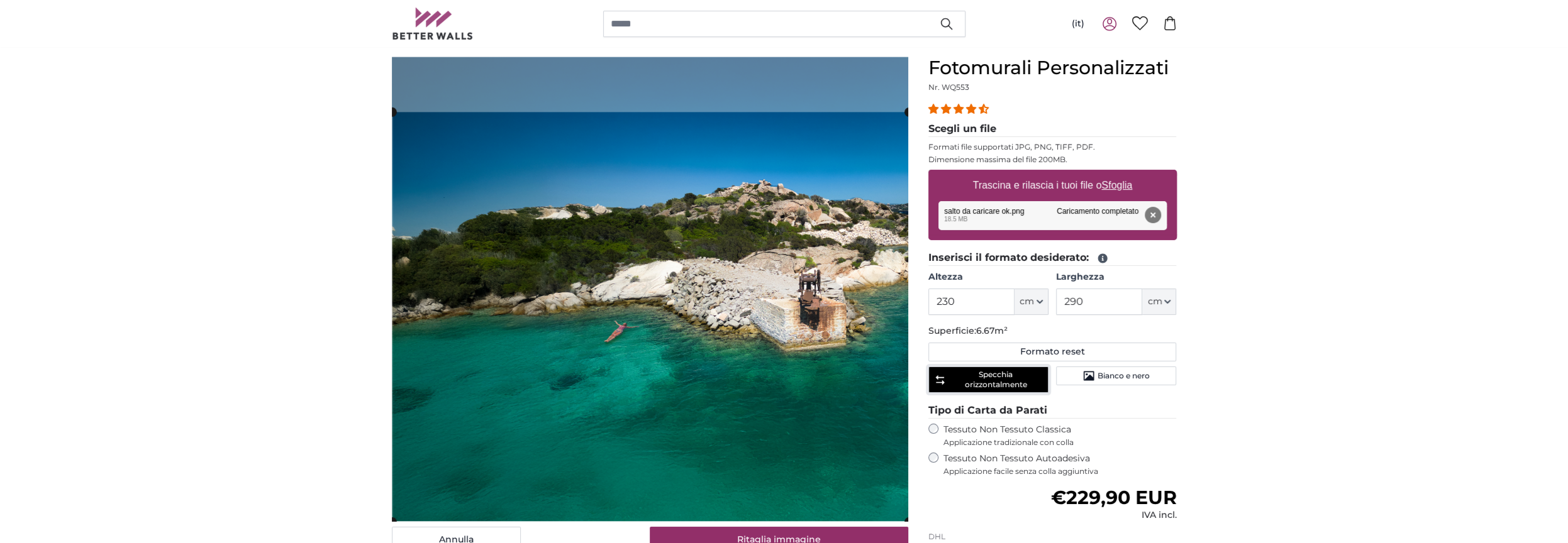
click at [979, 373] on span "Specchia orizzontalmente" at bounding box center [996, 379] width 94 height 20
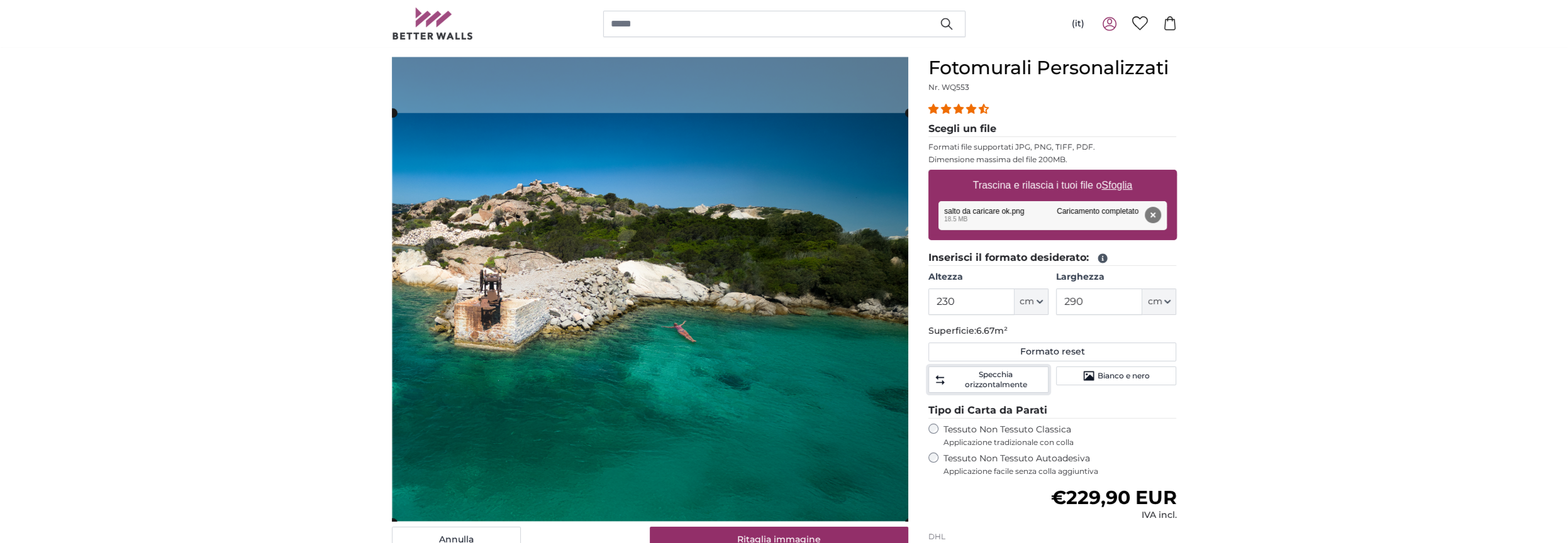
click at [519, 336] on cropper-handle at bounding box center [651, 317] width 516 height 409
click at [564, 296] on cropper-handle at bounding box center [651, 317] width 516 height 409
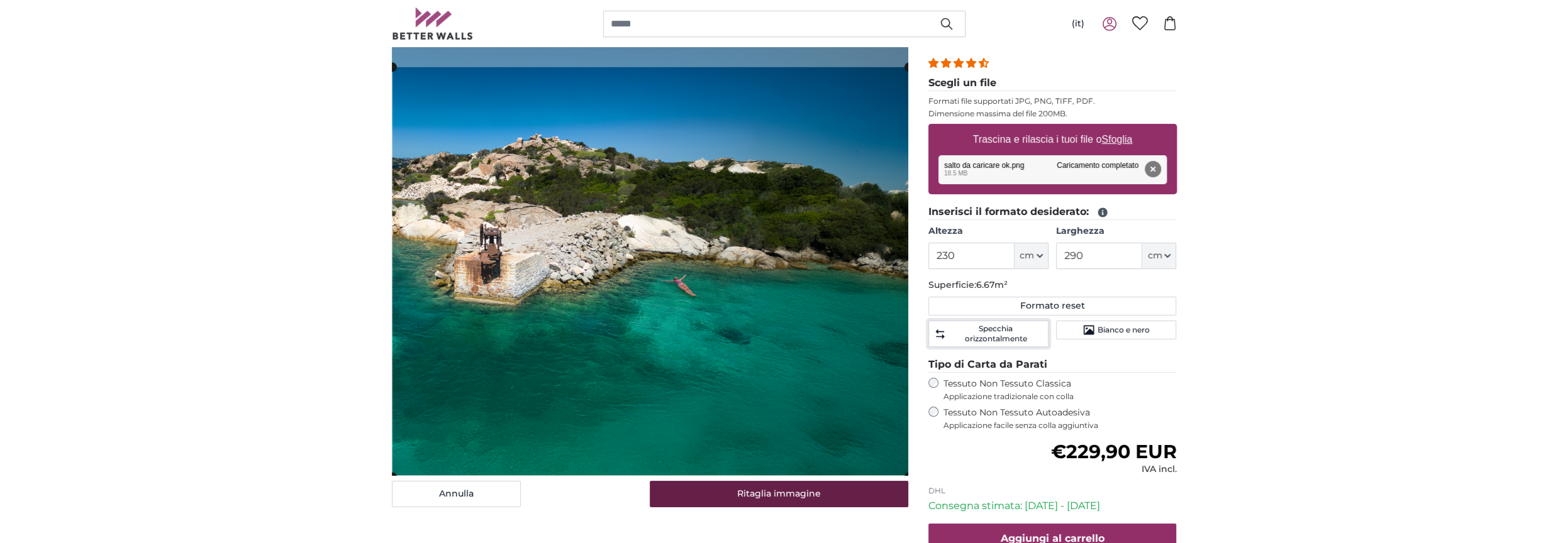
scroll to position [185, 0]
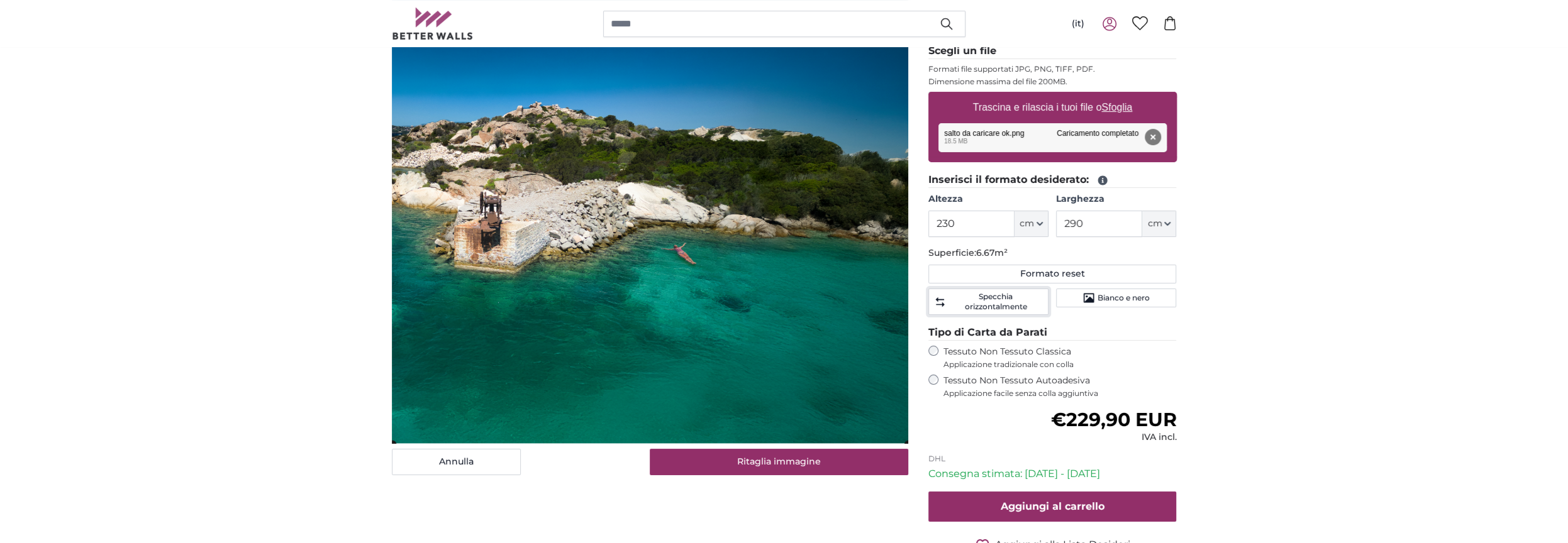
click at [536, 426] on cropper-handle at bounding box center [650, 239] width 516 height 409
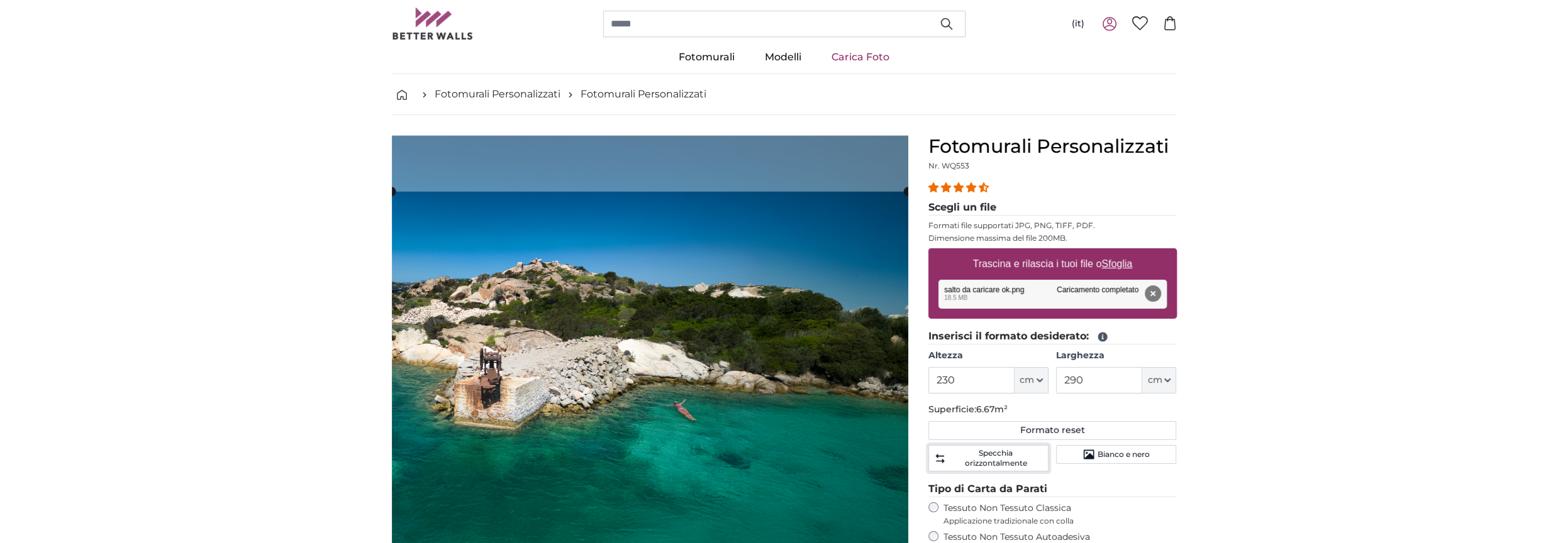
scroll to position [107, 0]
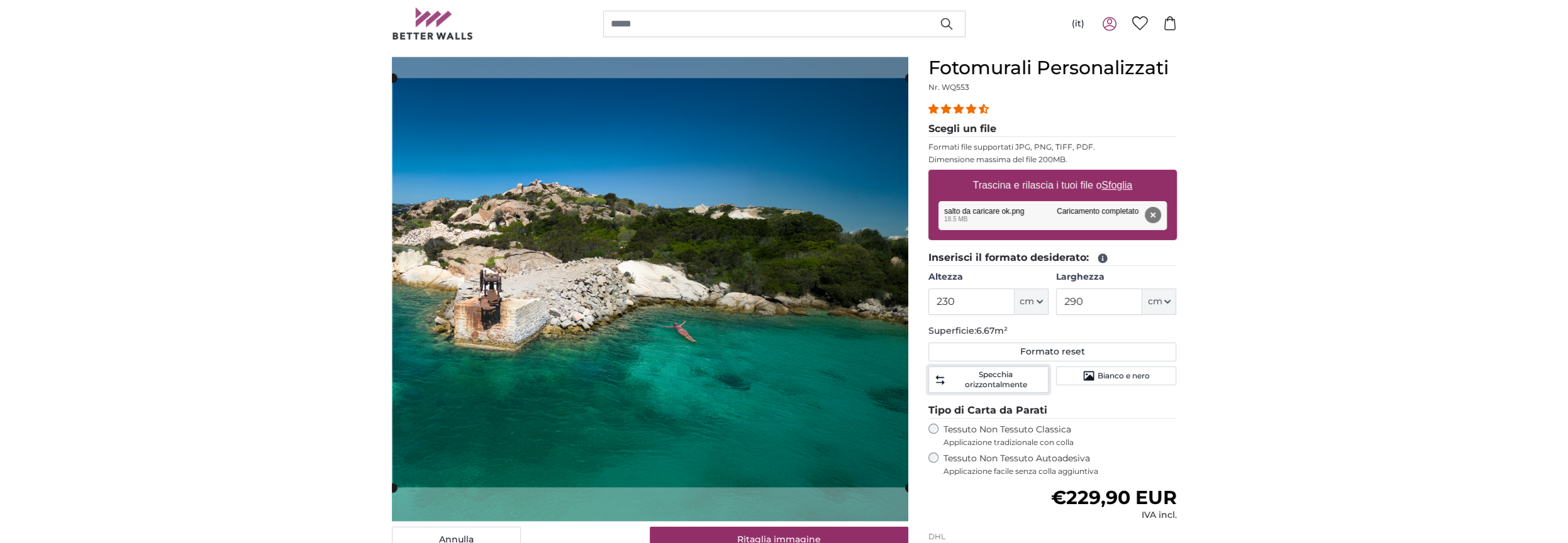
click at [555, 196] on cropper-handle at bounding box center [651, 282] width 516 height 409
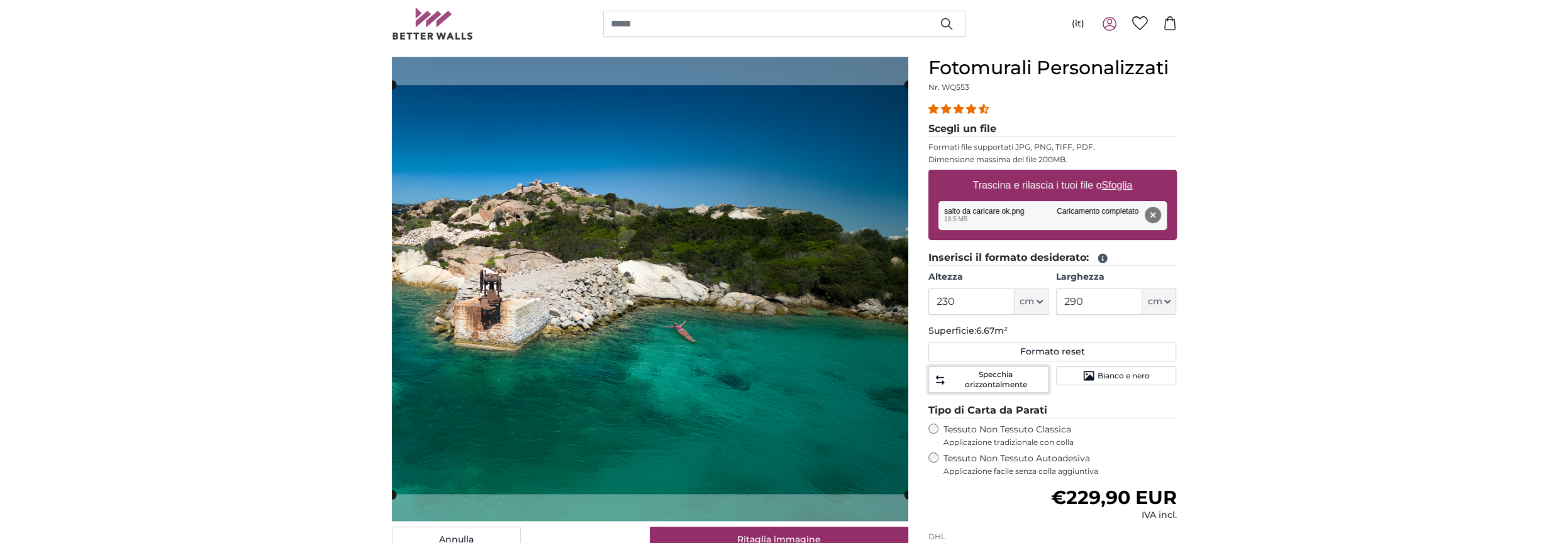
click at [587, 264] on cropper-handle at bounding box center [650, 289] width 516 height 409
click at [967, 299] on input "230" at bounding box center [971, 301] width 86 height 26
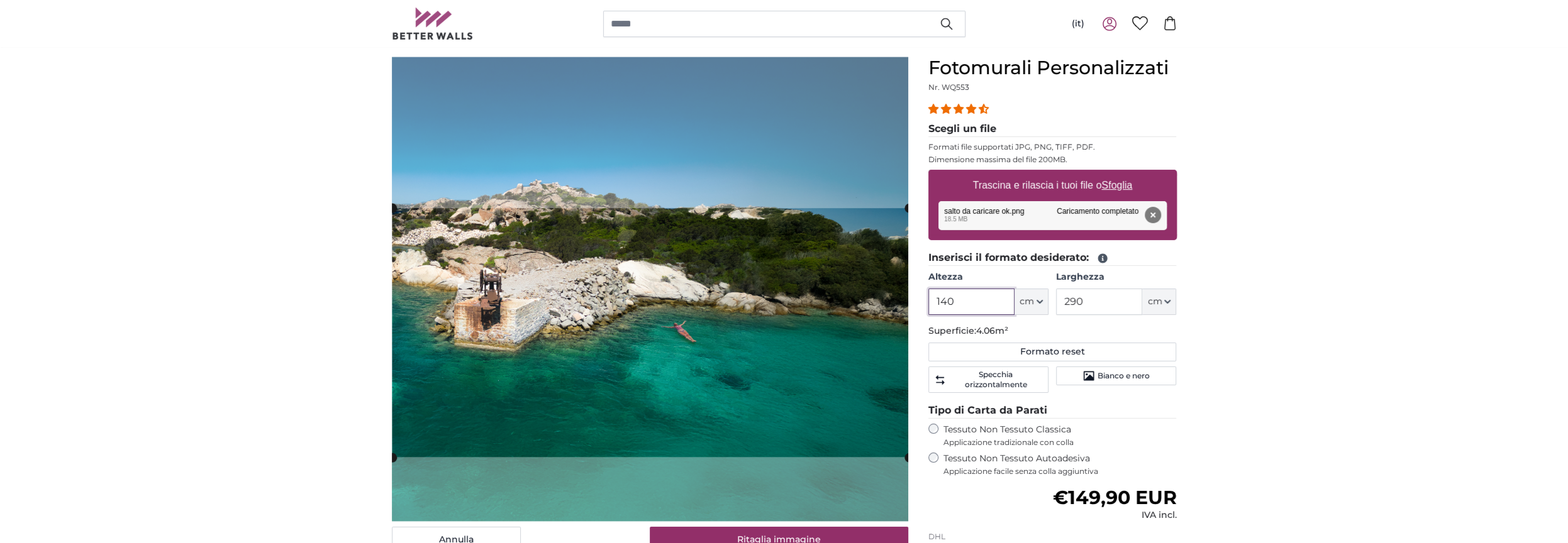
click at [827, 334] on cropper-handle at bounding box center [650, 332] width 516 height 249
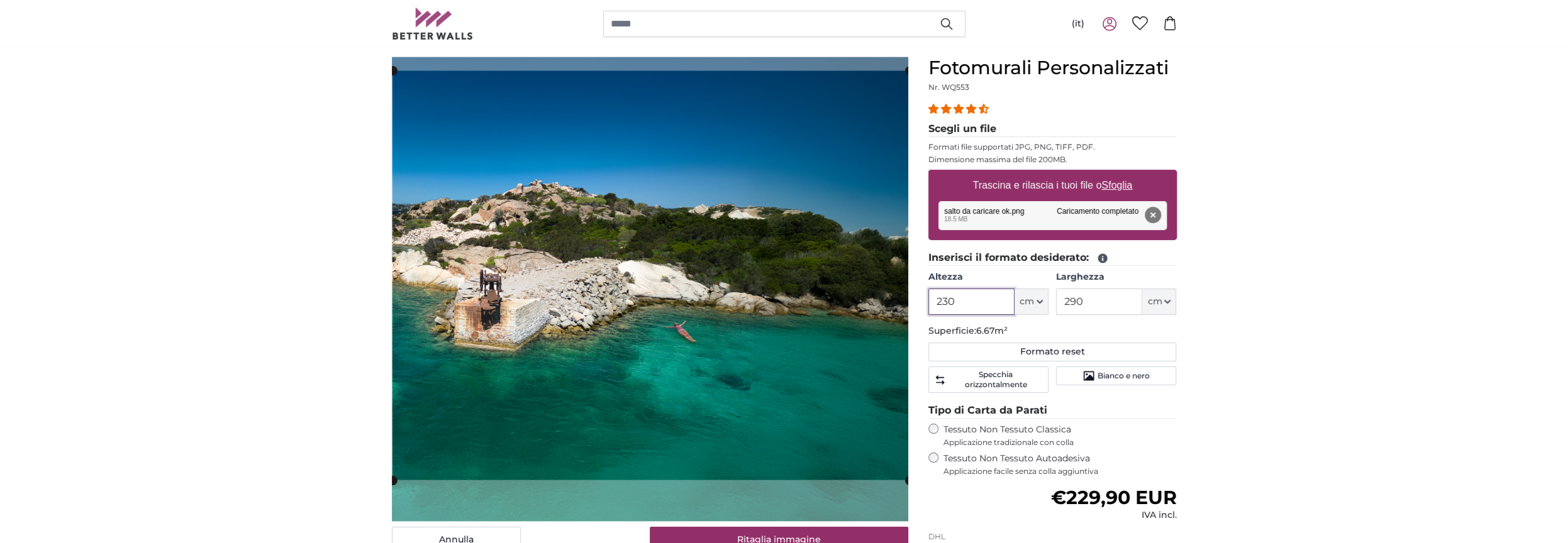
click at [761, 367] on cropper-handle at bounding box center [651, 275] width 516 height 409
click at [535, 393] on cropper-handle at bounding box center [651, 275] width 516 height 409
click at [395, 347] on cropper-handle at bounding box center [392, 275] width 10 height 409
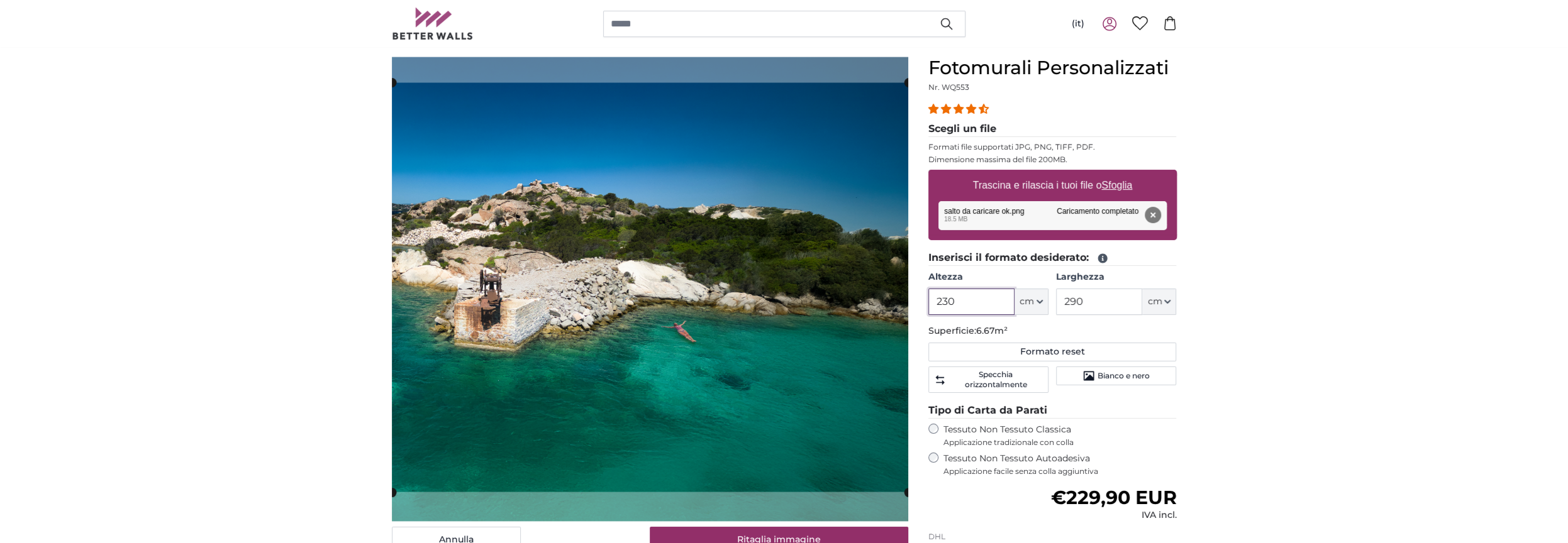
click at [474, 283] on cropper-handle at bounding box center [650, 287] width 516 height 409
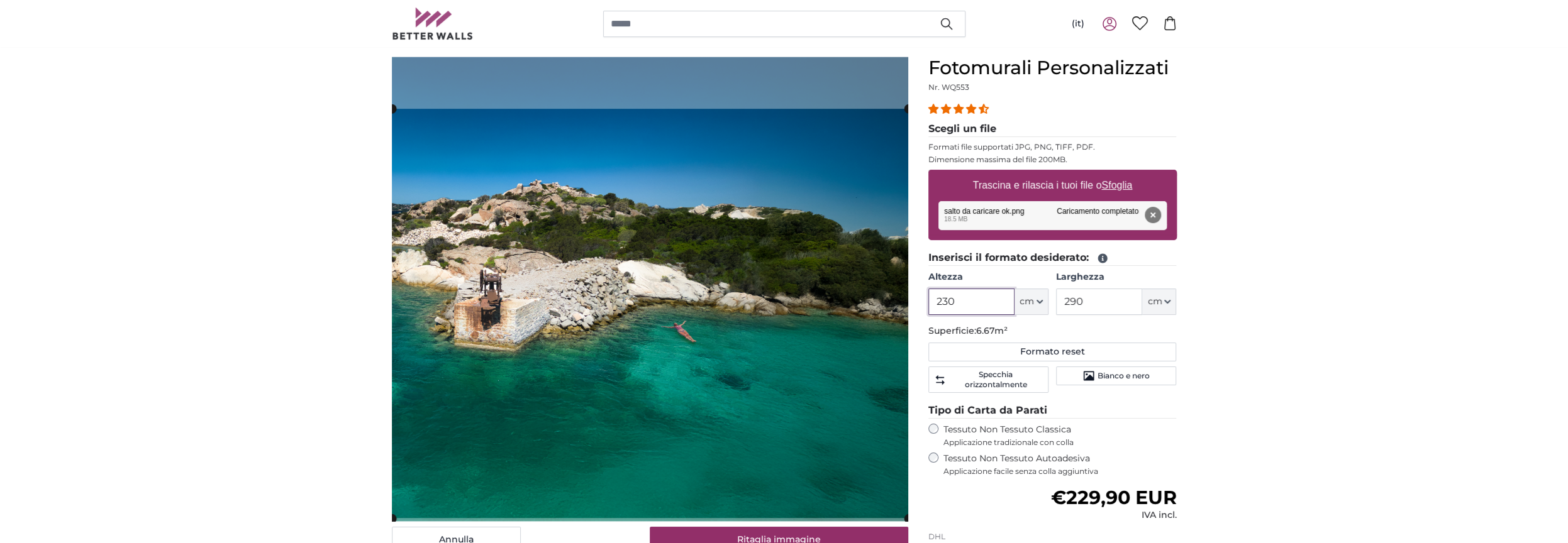
click at [474, 314] on cropper-handle at bounding box center [650, 313] width 516 height 409
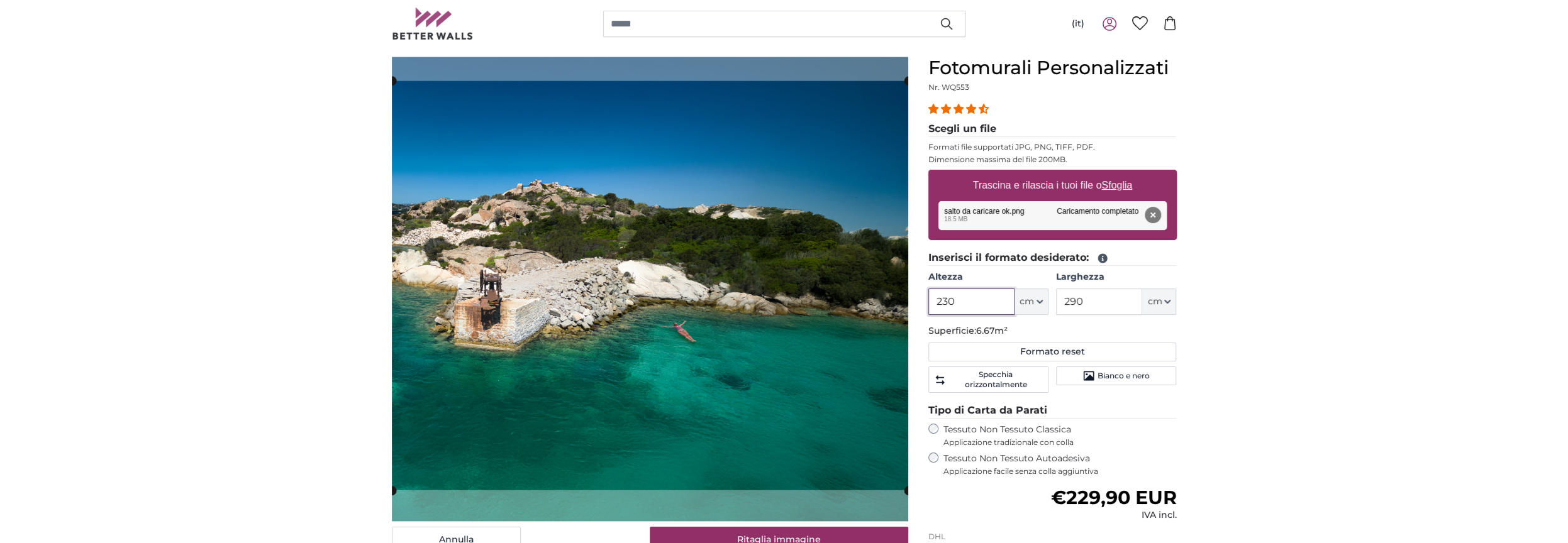
click at [484, 282] on cropper-handle at bounding box center [650, 285] width 516 height 409
click at [483, 146] on cropper-handle at bounding box center [650, 286] width 516 height 409
click at [955, 298] on input "230" at bounding box center [971, 301] width 86 height 26
click at [967, 299] on input "230" at bounding box center [971, 301] width 86 height 26
drag, startPoint x: 969, startPoint y: 298, endPoint x: 910, endPoint y: 298, distance: 59.0
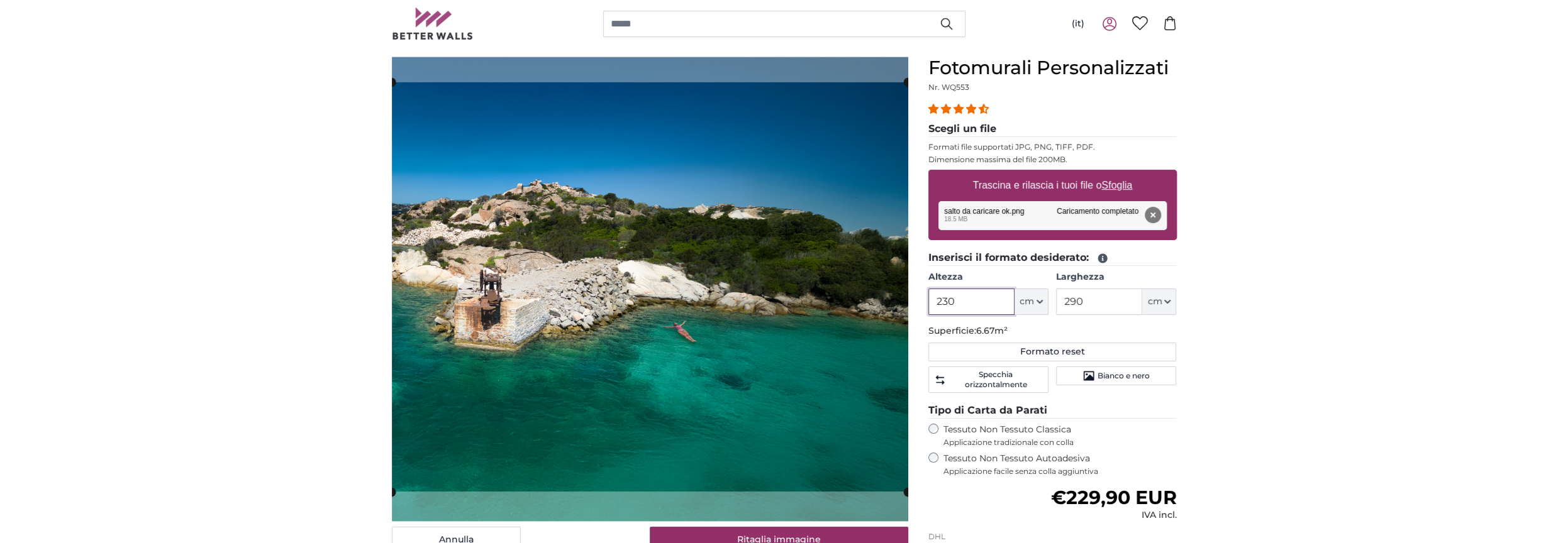
click at [910, 298] on product-detail "[PERSON_NAME] immagine Mostra lunghezze Fotomurali Personalizzati Nr. WQ553 31 …" at bounding box center [784, 364] width 805 height 656
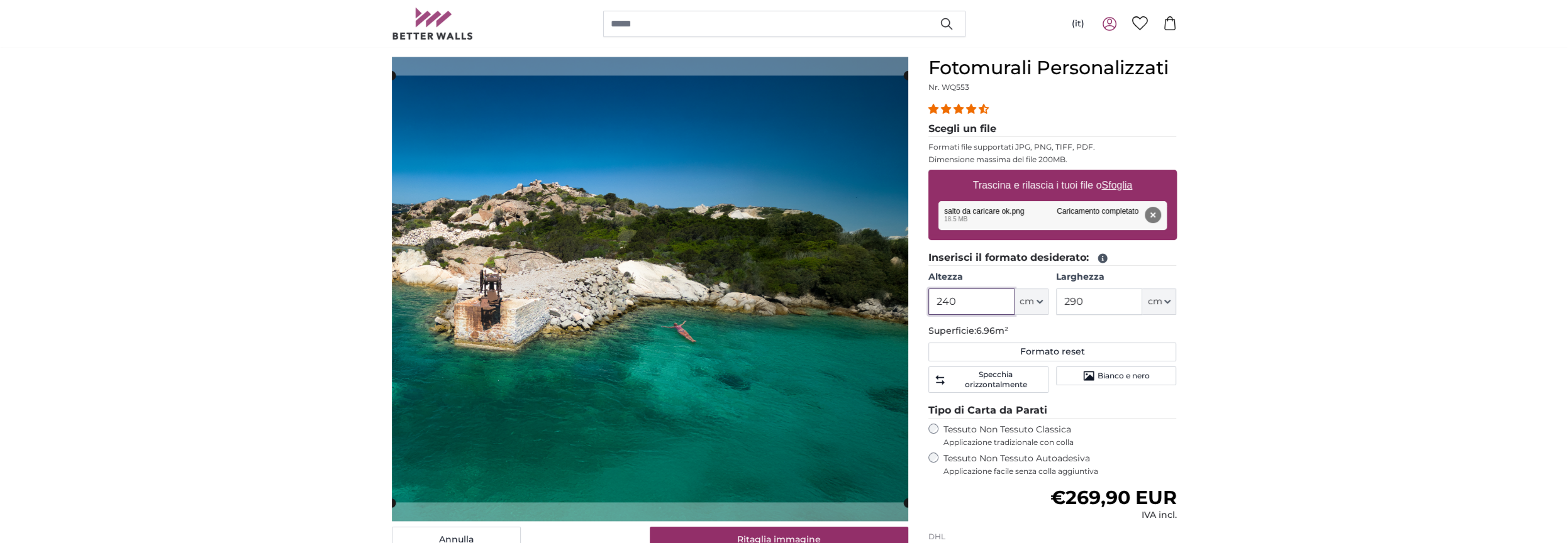
drag, startPoint x: 995, startPoint y: 302, endPoint x: 898, endPoint y: 297, distance: 97.1
click at [901, 300] on product-detail "[PERSON_NAME] immagine Mostra lunghezze Fotomurali Personalizzati Nr. WQ553 31 …" at bounding box center [784, 364] width 805 height 656
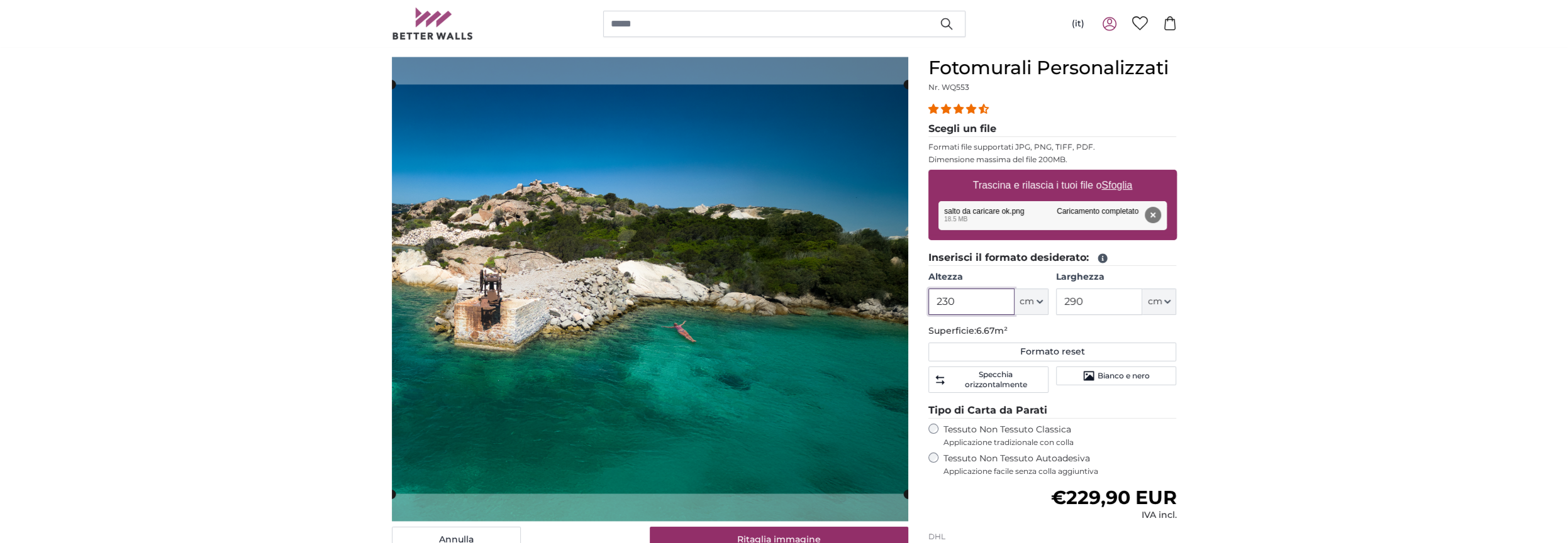
drag, startPoint x: 973, startPoint y: 301, endPoint x: 906, endPoint y: 298, distance: 67.1
click at [907, 299] on product-detail "[PERSON_NAME] immagine Mostra lunghezze Fotomurali Personalizzati Nr. WQ553 31 …" at bounding box center [784, 364] width 805 height 656
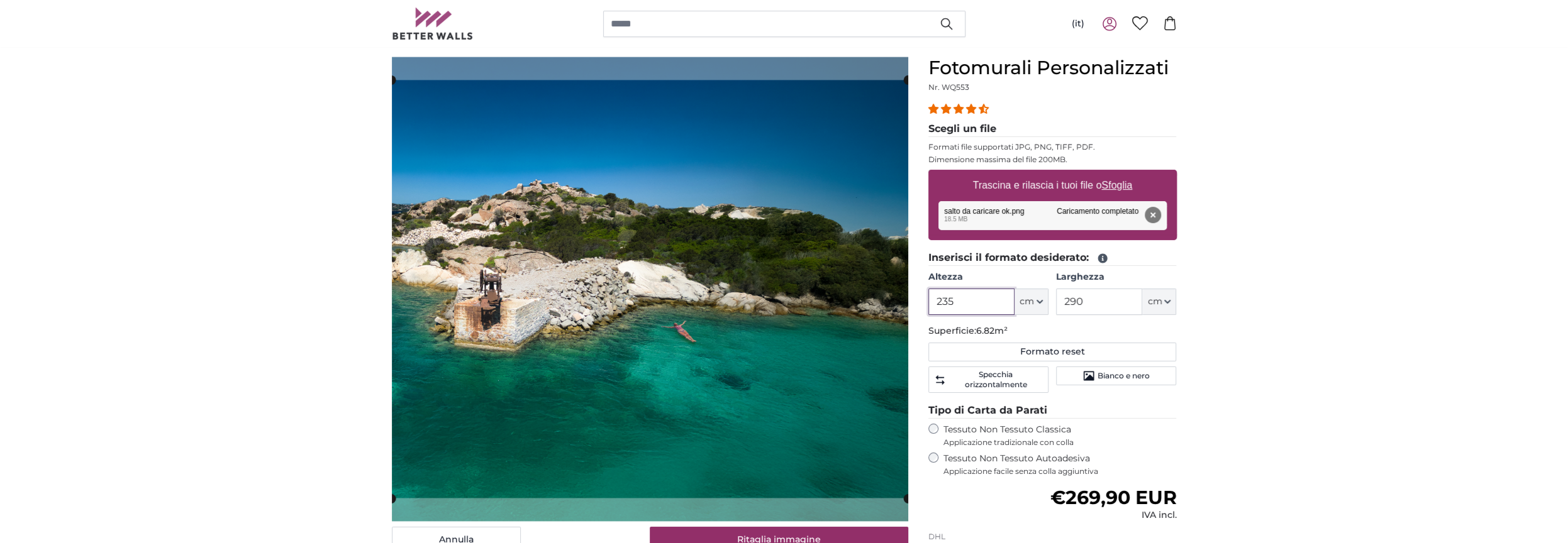
drag, startPoint x: 946, startPoint y: 298, endPoint x: 907, endPoint y: 298, distance: 39.0
click at [909, 298] on product-detail "[PERSON_NAME] immagine Mostra lunghezze Fotomurali Personalizzati Nr. WQ553 31 …" at bounding box center [784, 364] width 805 height 656
type input "230"
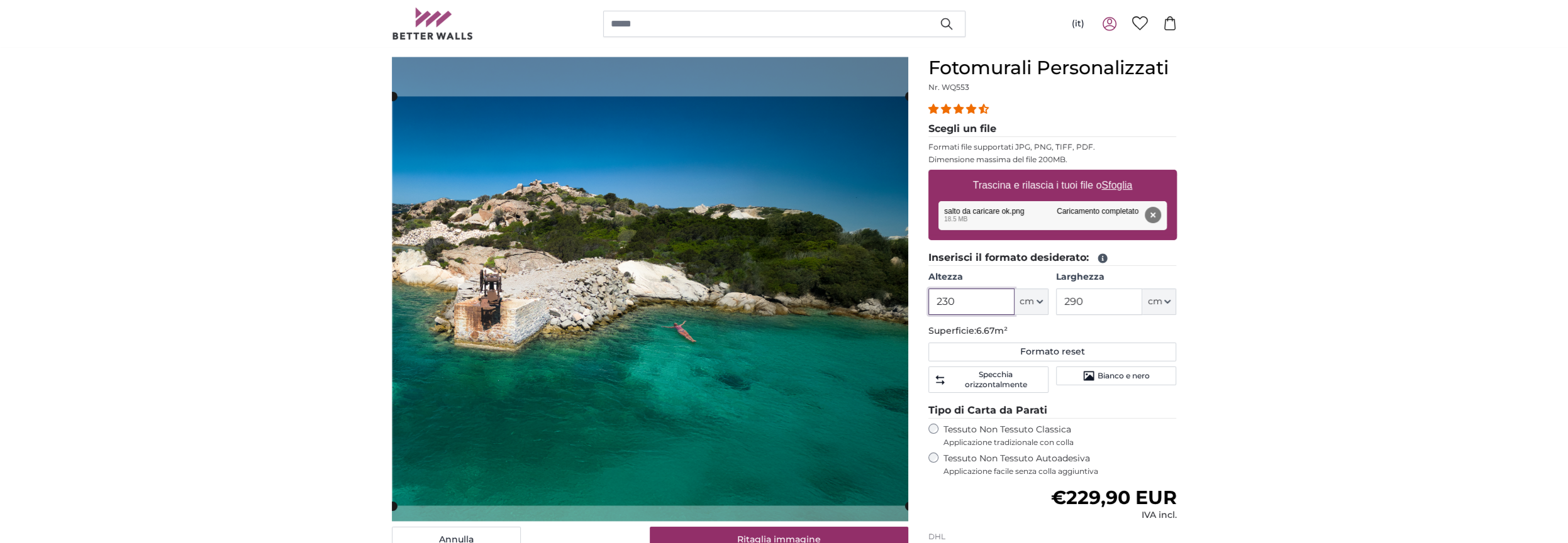
click at [736, 360] on cropper-handle at bounding box center [651, 301] width 516 height 409
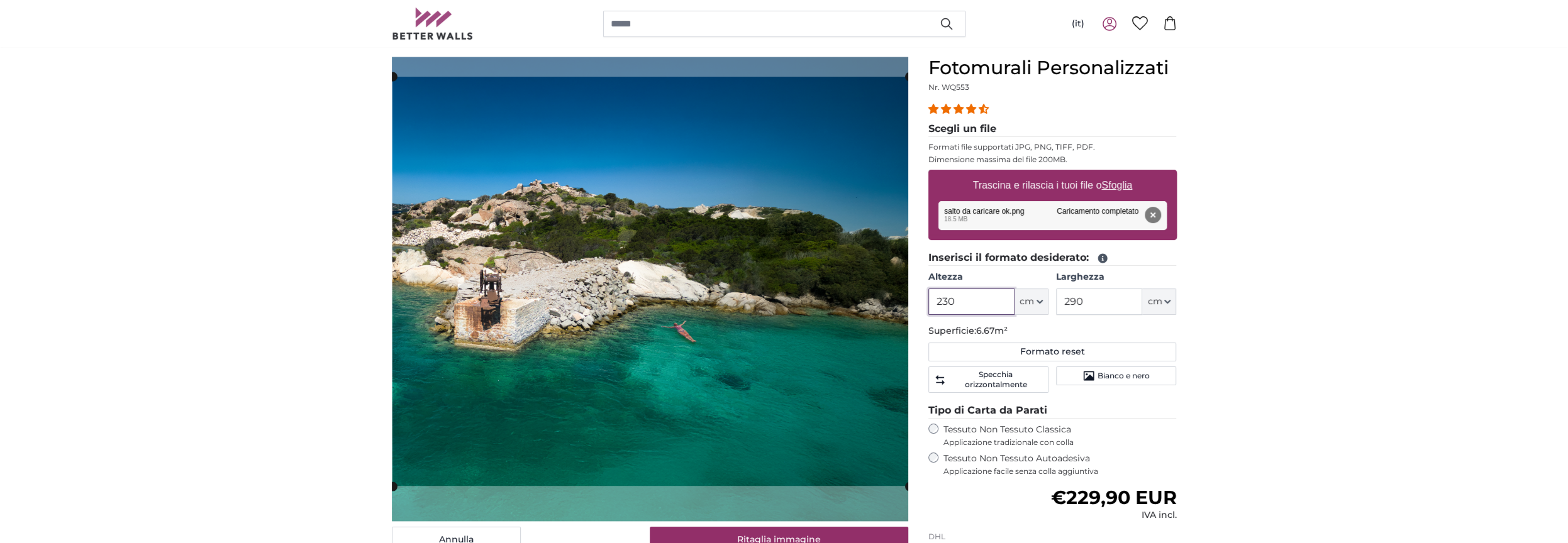
click at [682, 283] on cropper-handle at bounding box center [651, 281] width 516 height 409
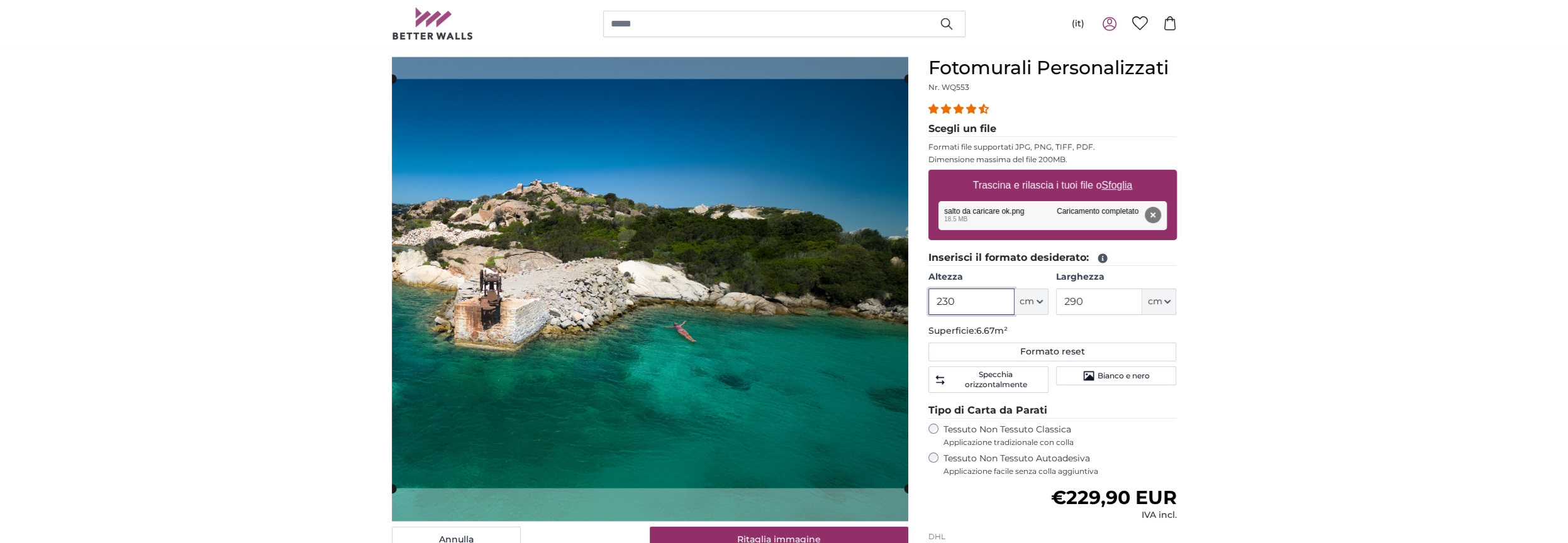
click at [686, 353] on cropper-handle at bounding box center [650, 283] width 516 height 409
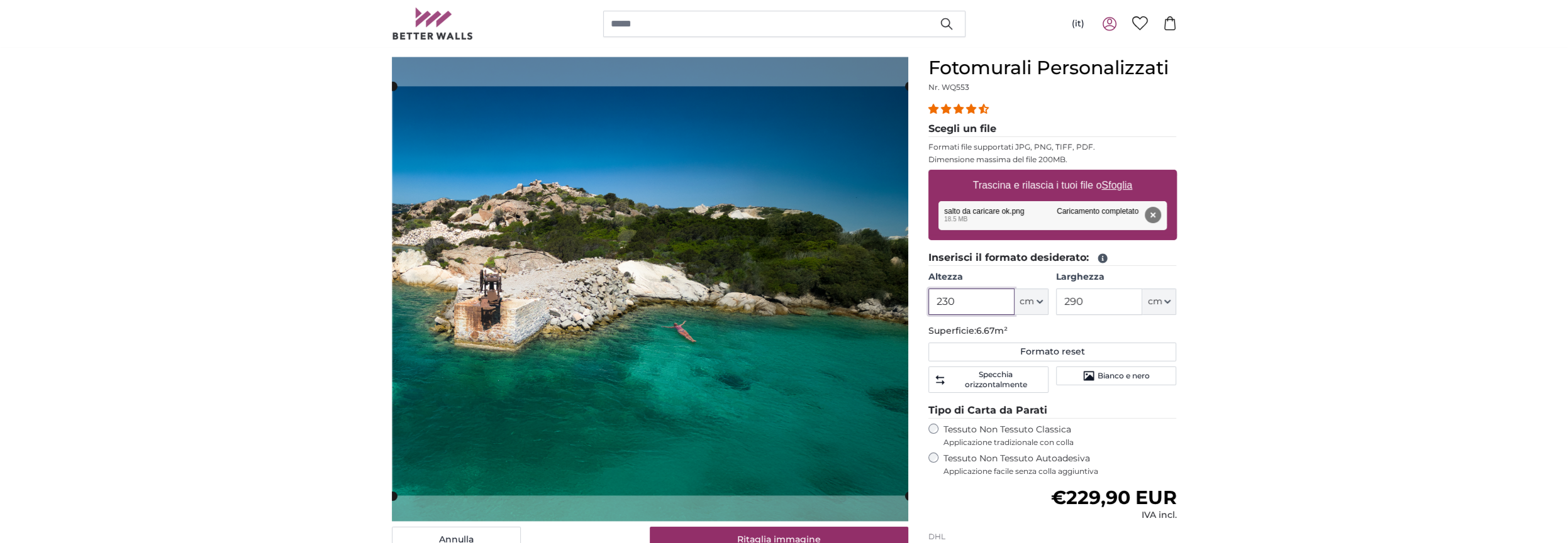
click at [814, 307] on cropper-handle at bounding box center [651, 290] width 516 height 409
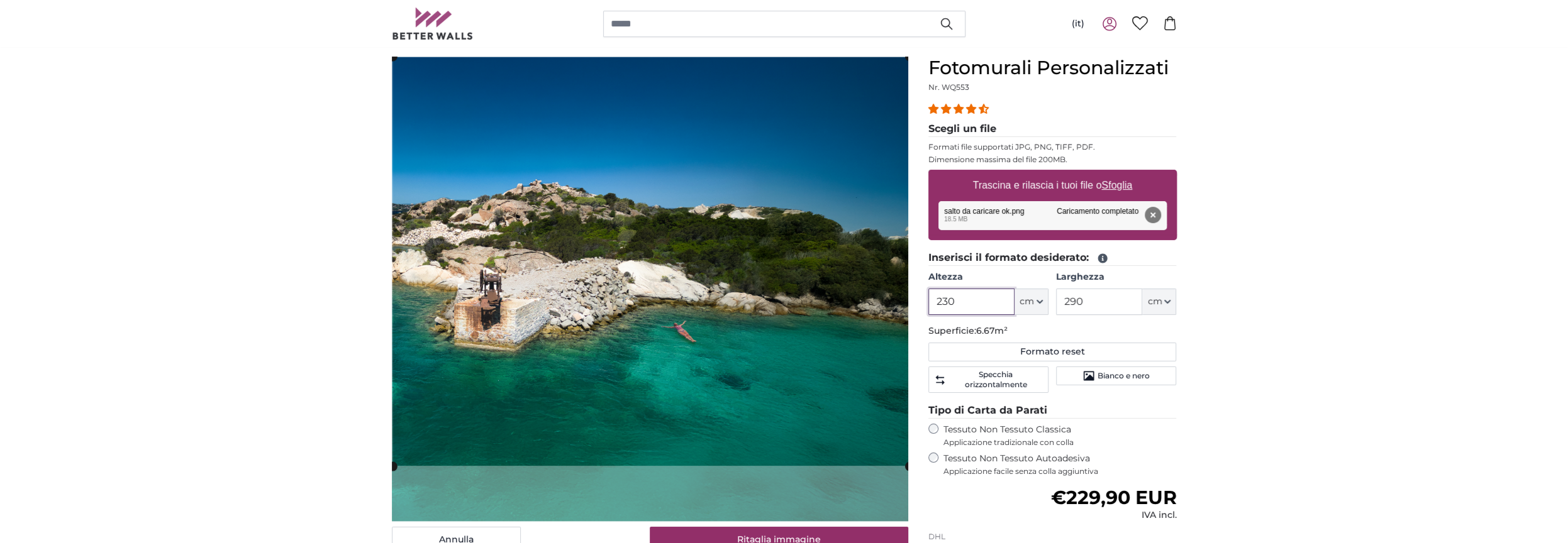
click at [845, 295] on cropper-handle at bounding box center [651, 261] width 516 height 409
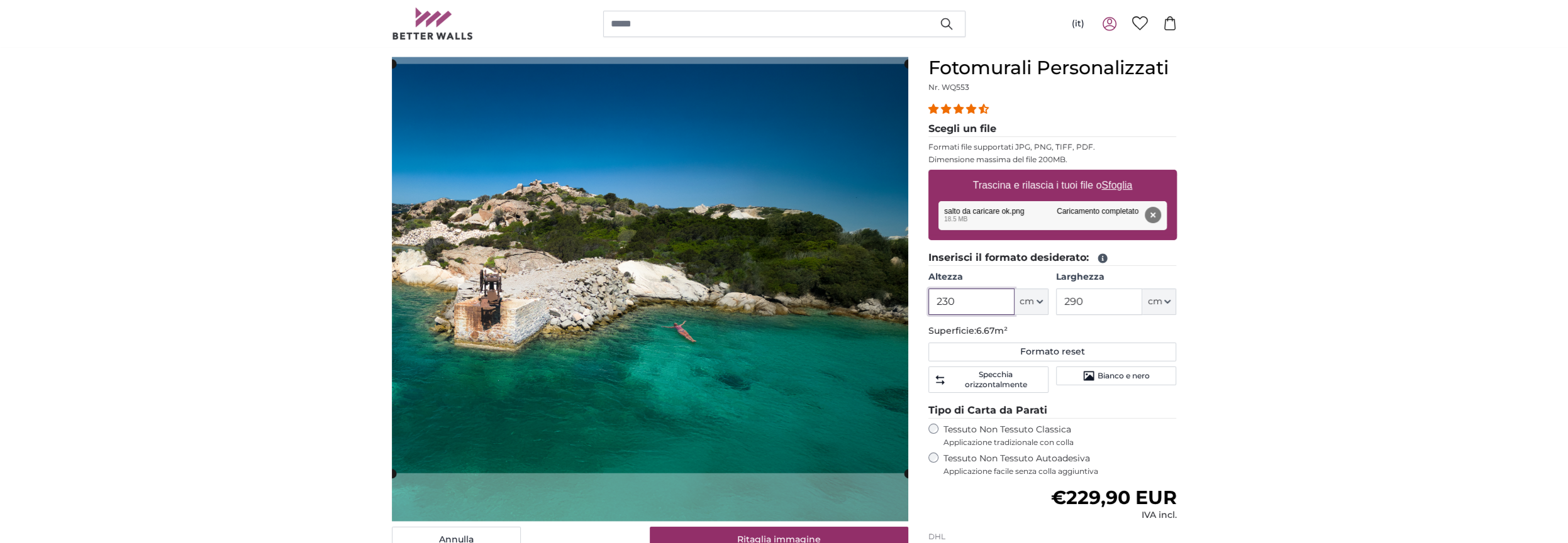
click at [726, 315] on cropper-handle at bounding box center [650, 269] width 516 height 409
click at [845, 482] on button "Ritaglia immagine" at bounding box center [779, 540] width 259 height 26
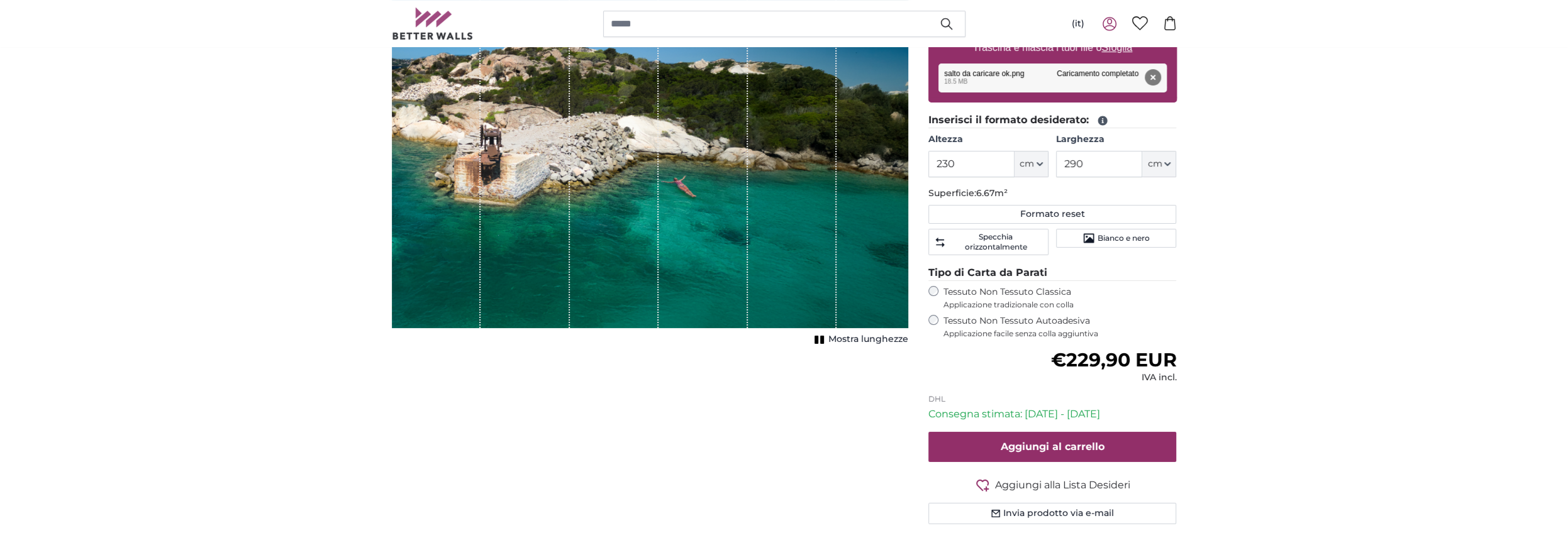
scroll to position [343, 0]
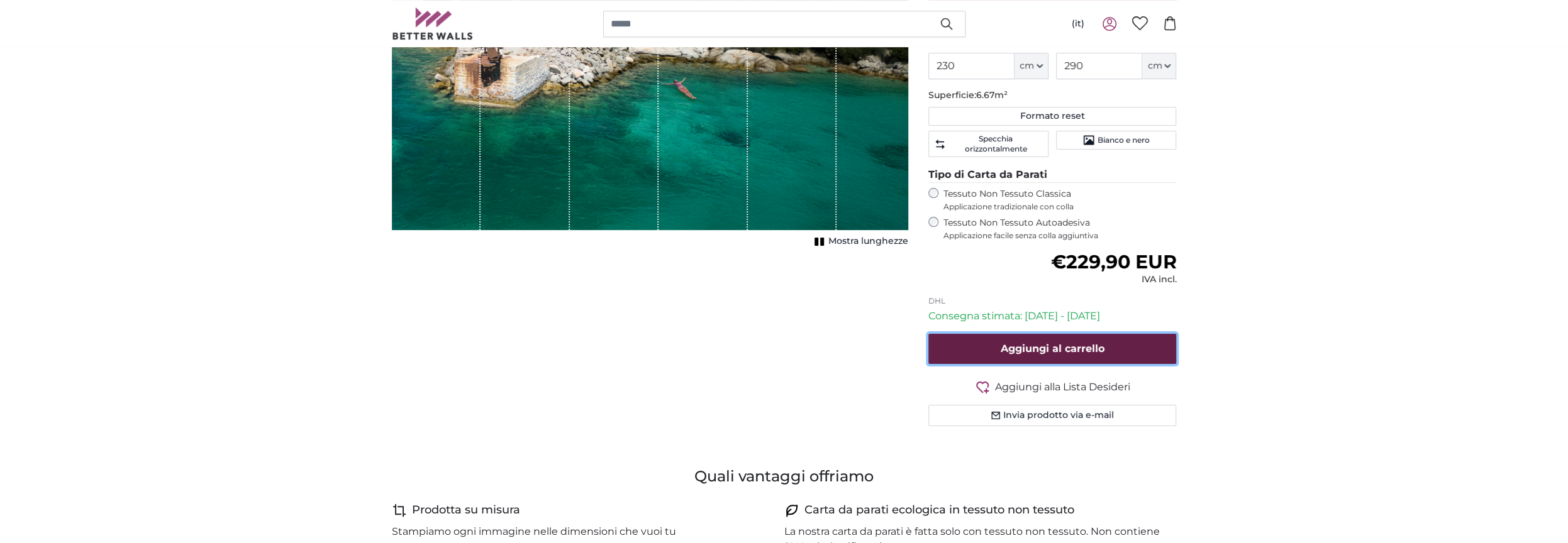
click at [1008, 343] on span "Aggiungi al carrello" at bounding box center [1053, 349] width 104 height 12
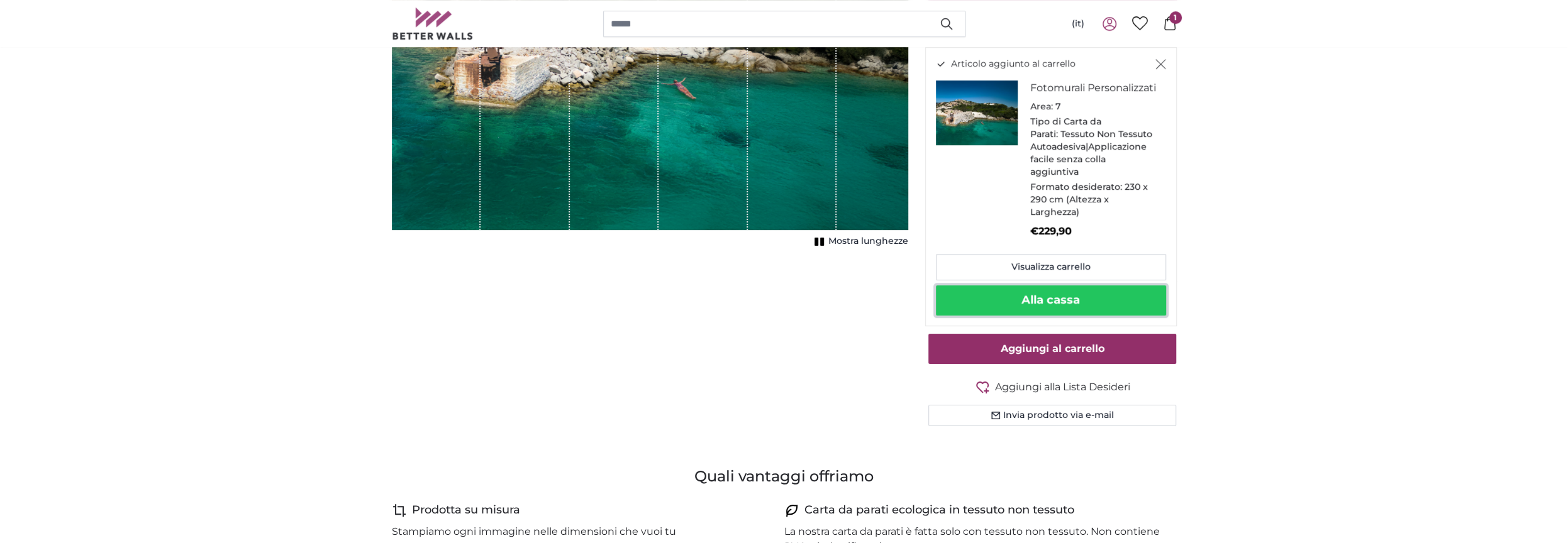
click at [1045, 304] on button "Alla cassa" at bounding box center [1051, 301] width 230 height 30
